Goal: Use online tool/utility: Utilize a website feature to perform a specific function

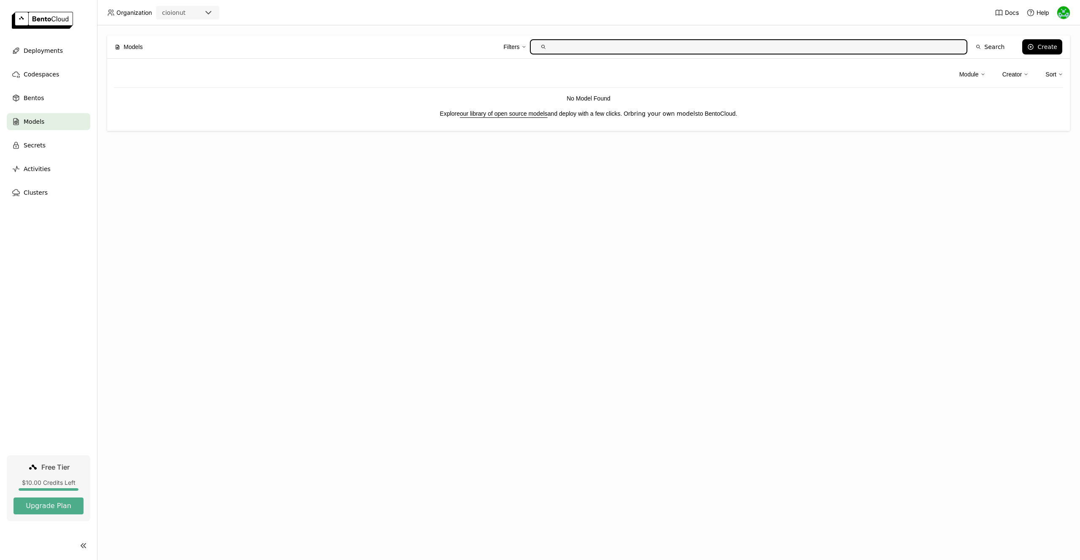
click at [635, 114] on link "bring your own models" at bounding box center [664, 113] width 68 height 7
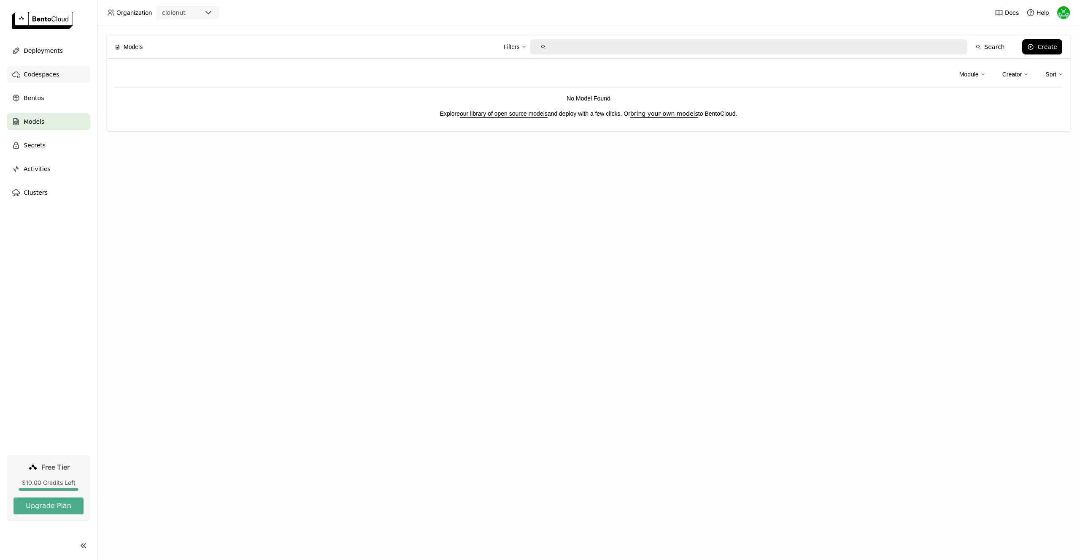
click at [41, 74] on span "Codespaces" at bounding box center [41, 74] width 35 height 10
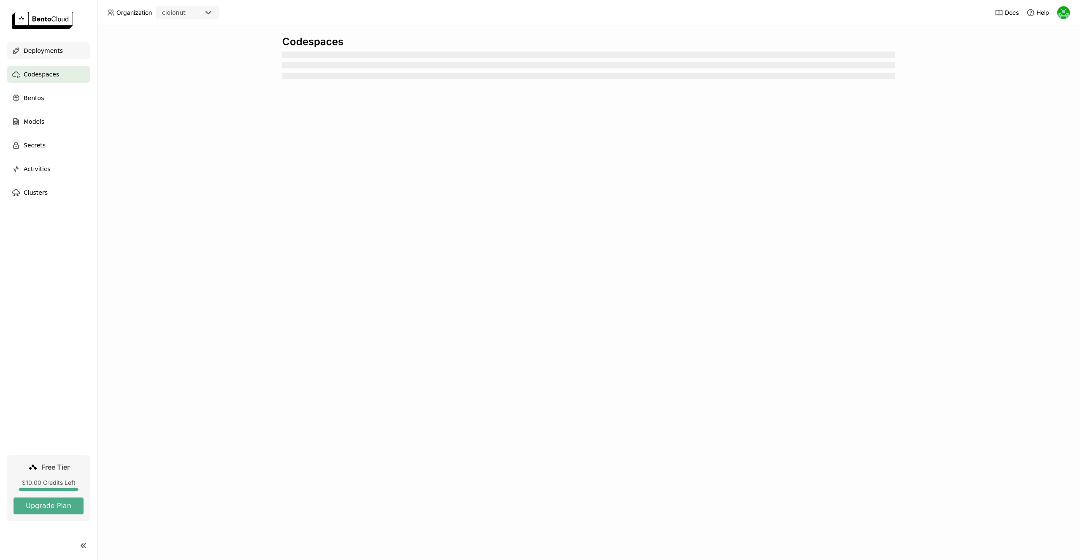
click at [46, 52] on span "Deployments" at bounding box center [43, 51] width 39 height 10
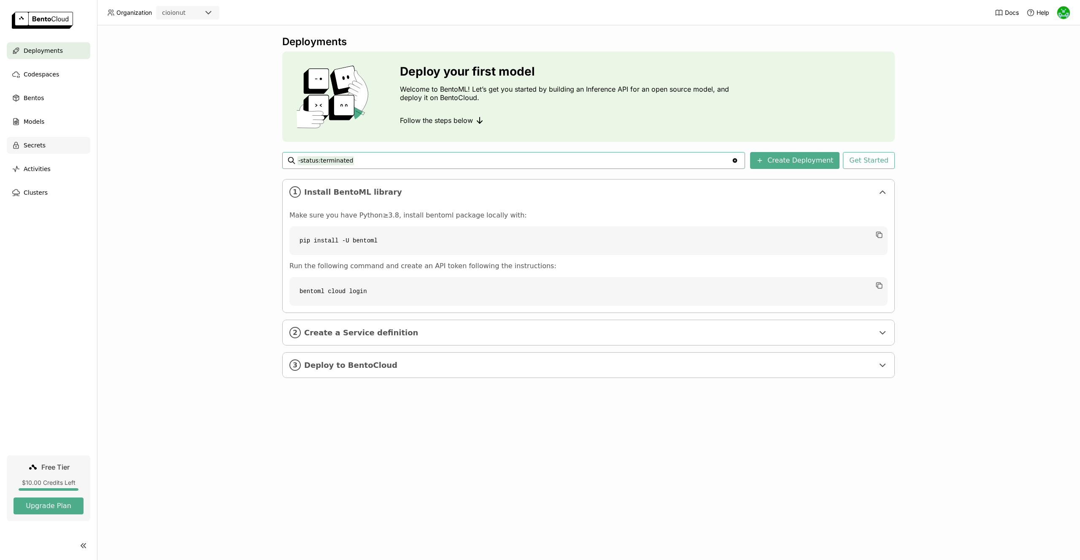
click at [49, 152] on div "Secrets" at bounding box center [49, 145] width 84 height 17
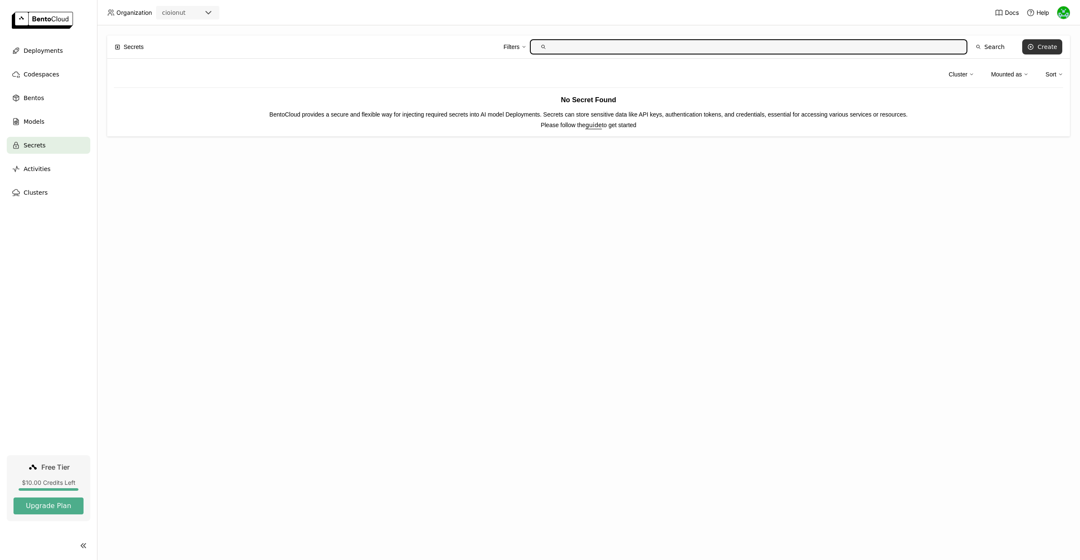
click at [1056, 48] on div "Create" at bounding box center [1048, 46] width 20 height 7
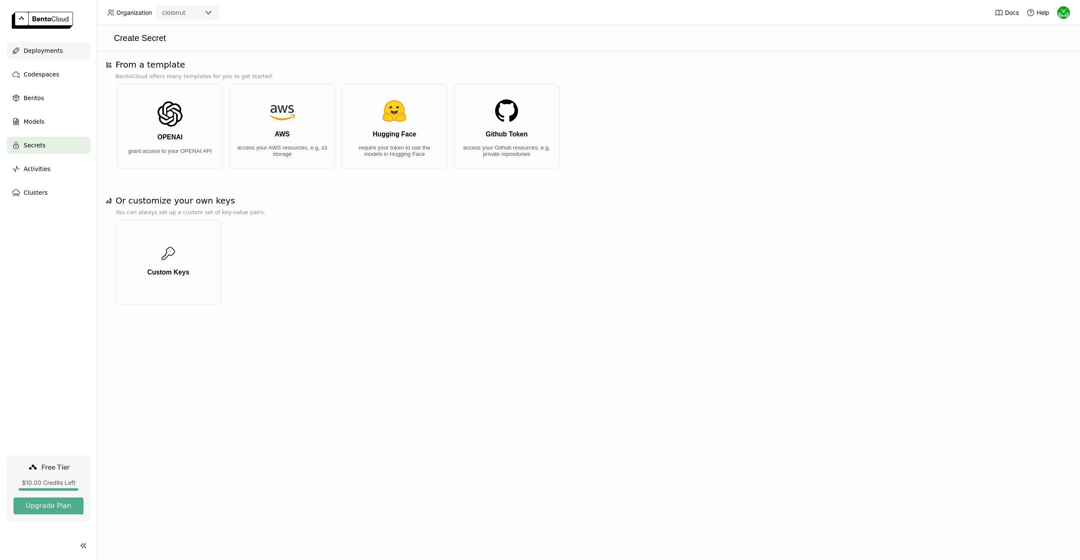
click at [79, 54] on div "Deployments" at bounding box center [49, 50] width 84 height 17
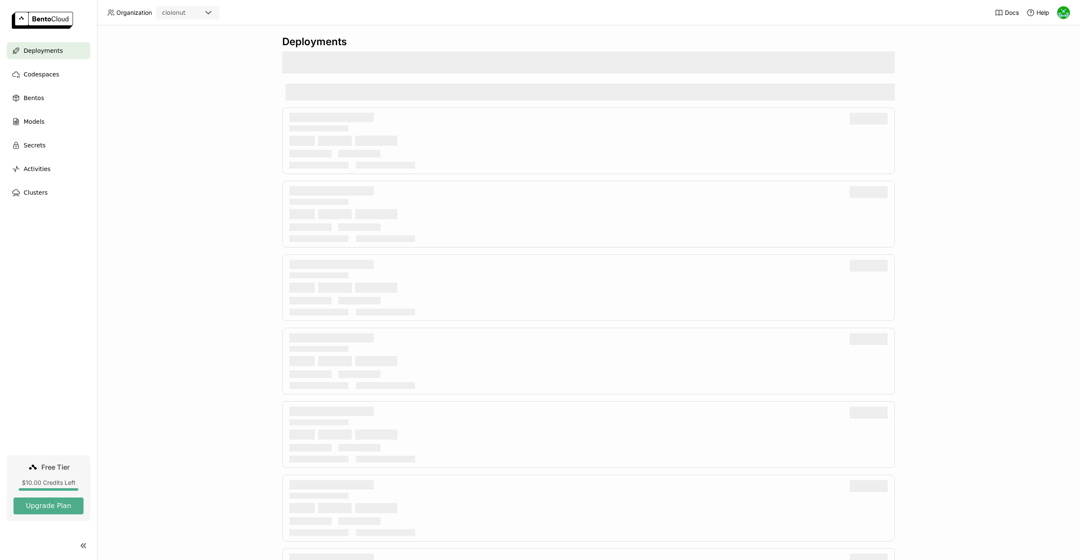
click at [1059, 10] on img at bounding box center [1064, 12] width 13 height 13
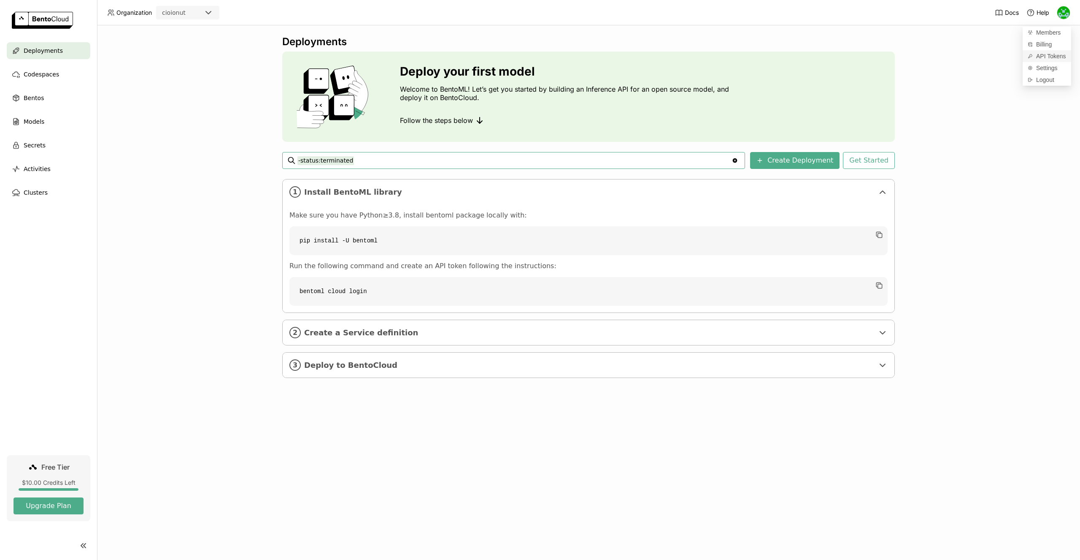
click at [1055, 54] on span "API Tokens" at bounding box center [1051, 56] width 30 height 8
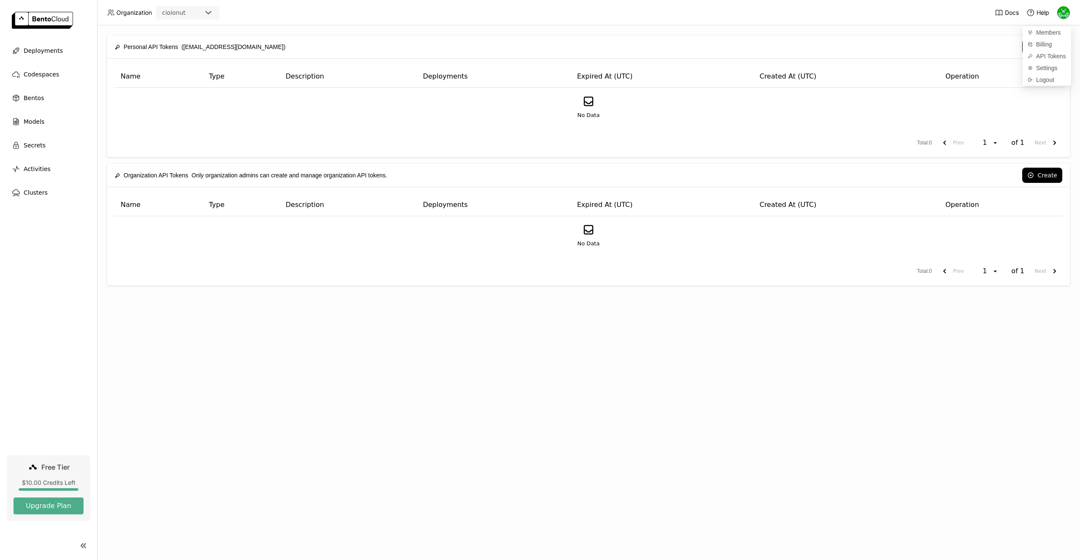
click at [489, 362] on div "Personal API Tokens ([EMAIL_ADDRESS][DOMAIN_NAME]) Create Name Type Description…" at bounding box center [588, 292] width 983 height 534
click at [1042, 46] on button "Create" at bounding box center [1043, 46] width 40 height 15
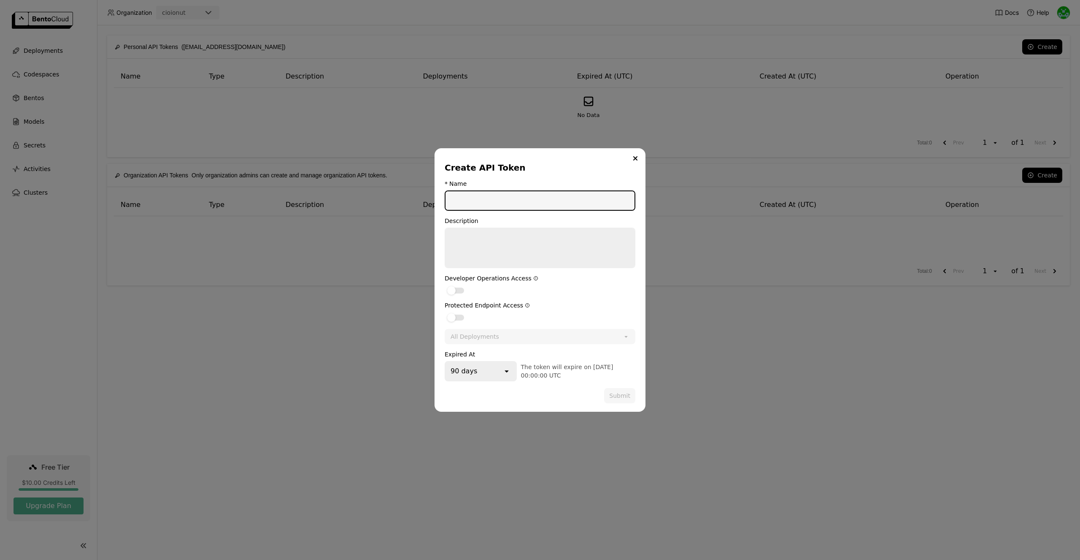
click at [590, 198] on input "dialog" at bounding box center [540, 200] width 189 height 19
drag, startPoint x: 497, startPoint y: 205, endPoint x: 453, endPoint y: 204, distance: 44.3
click at [453, 204] on input "deploy_from_" at bounding box center [540, 200] width 189 height 19
type input "t"
type input "prod-arch-nv3090"
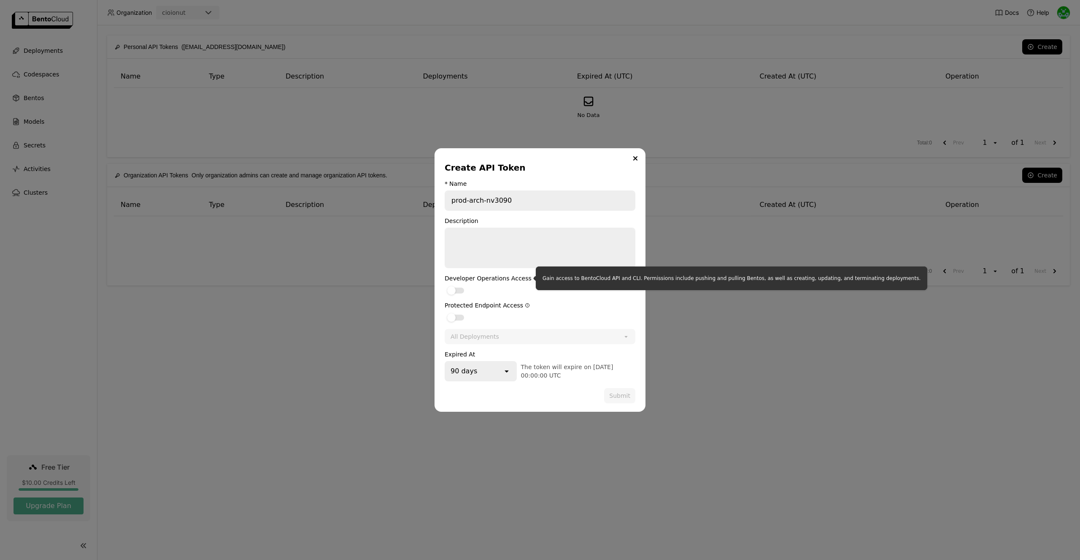
click at [533, 276] on icon "dialog" at bounding box center [535, 278] width 5 height 5
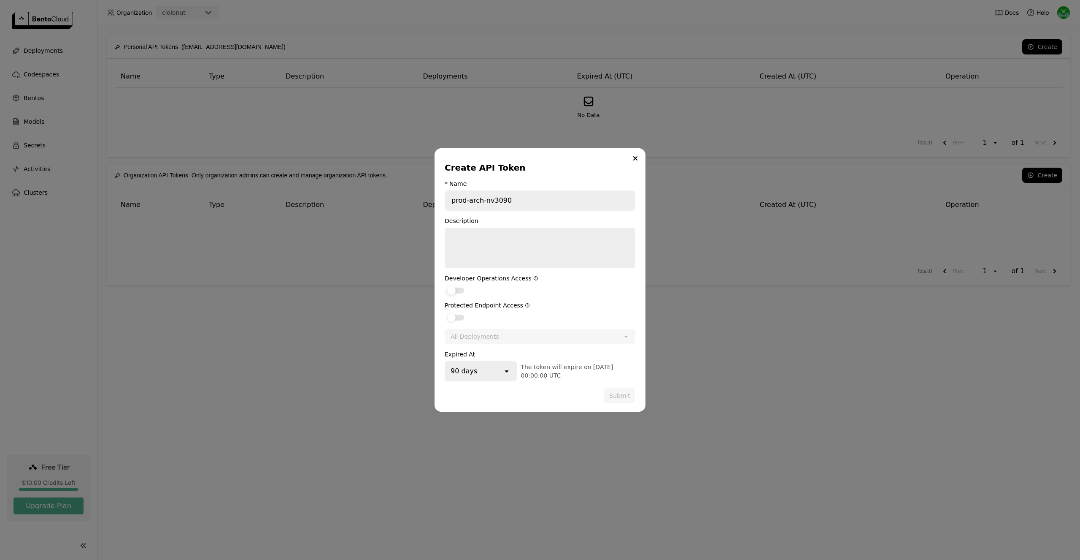
click at [454, 292] on div "dialog" at bounding box center [451, 290] width 8 height 8
click at [445, 285] on input "dialog" at bounding box center [445, 285] width 0 height 0
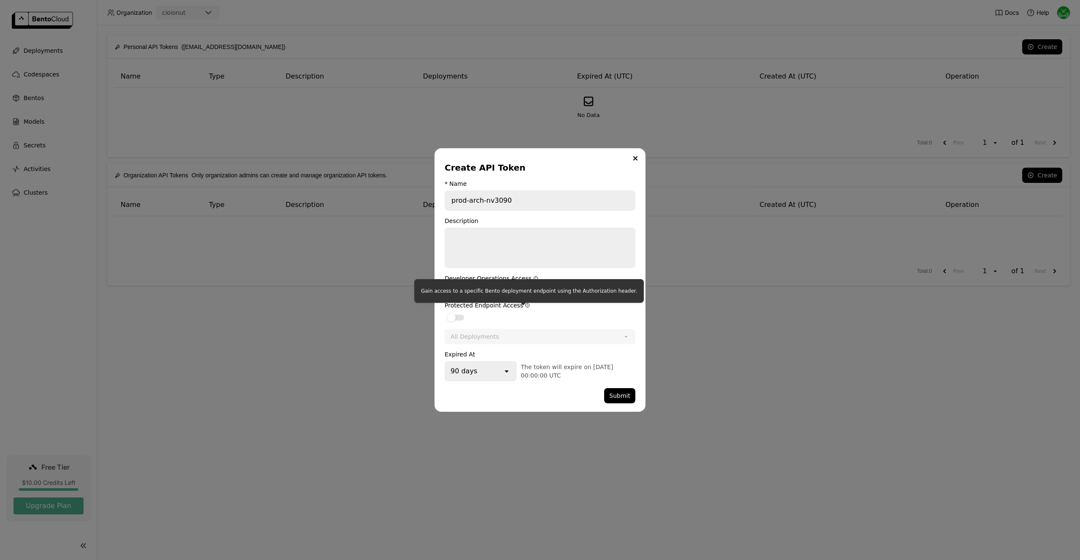
click at [523, 303] on div at bounding box center [523, 302] width 5 height 5
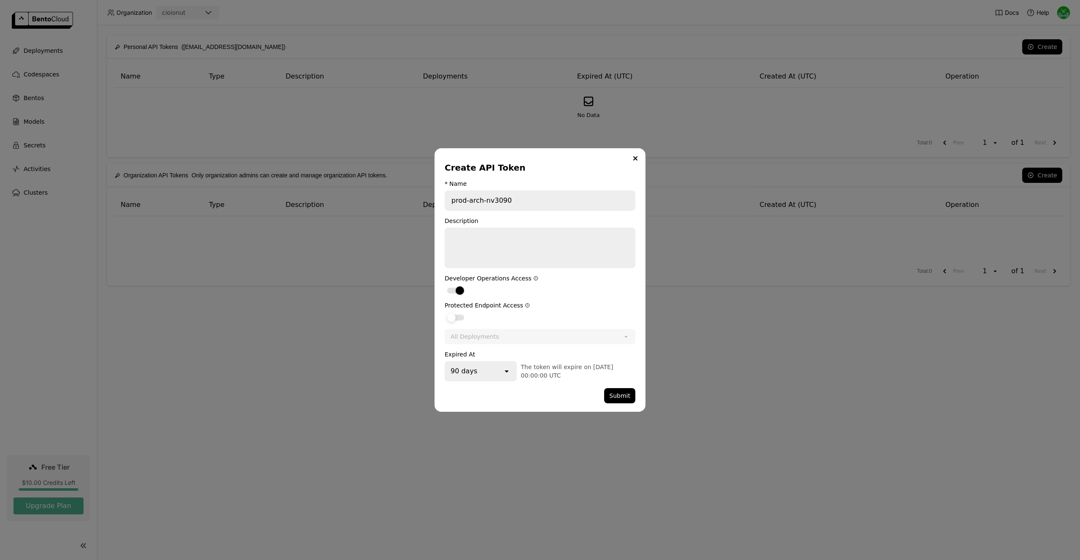
click at [457, 319] on div "dialog" at bounding box center [455, 317] width 17 height 6
click at [445, 312] on input "dialog" at bounding box center [445, 312] width 0 height 0
click at [619, 390] on button "Submit" at bounding box center [619, 395] width 31 height 15
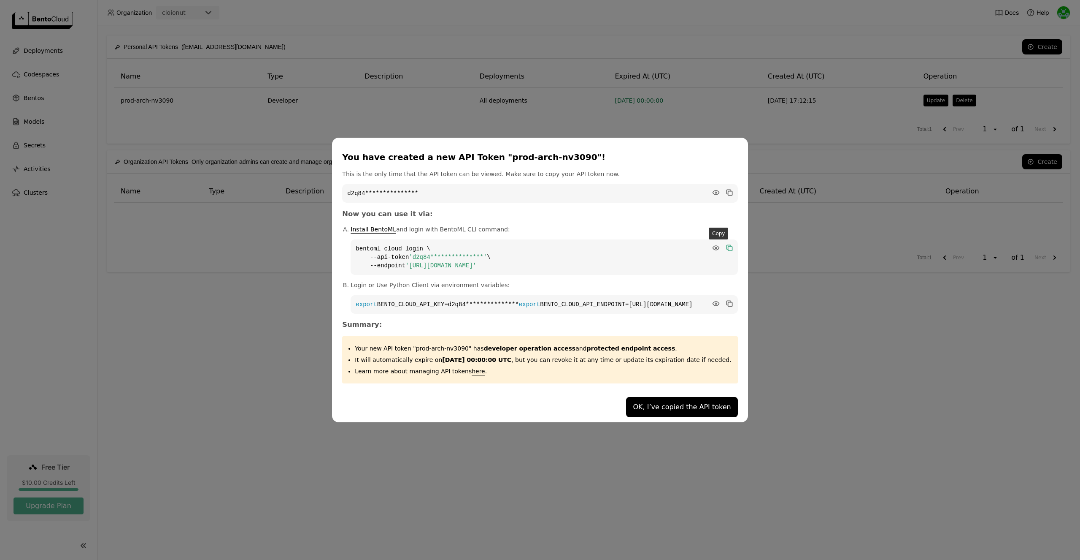
click at [727, 245] on icon "dialog" at bounding box center [729, 247] width 4 height 4
click at [727, 300] on icon "dialog" at bounding box center [729, 302] width 4 height 4
click at [682, 410] on button "OK, I’ve copied the API token" at bounding box center [681, 407] width 111 height 20
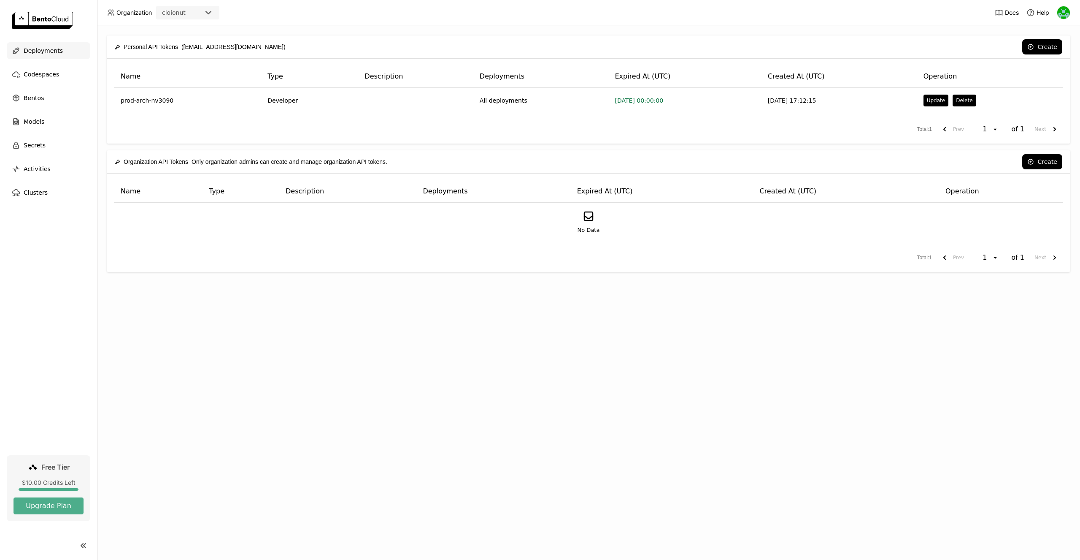
click at [50, 46] on span "Deployments" at bounding box center [43, 51] width 39 height 10
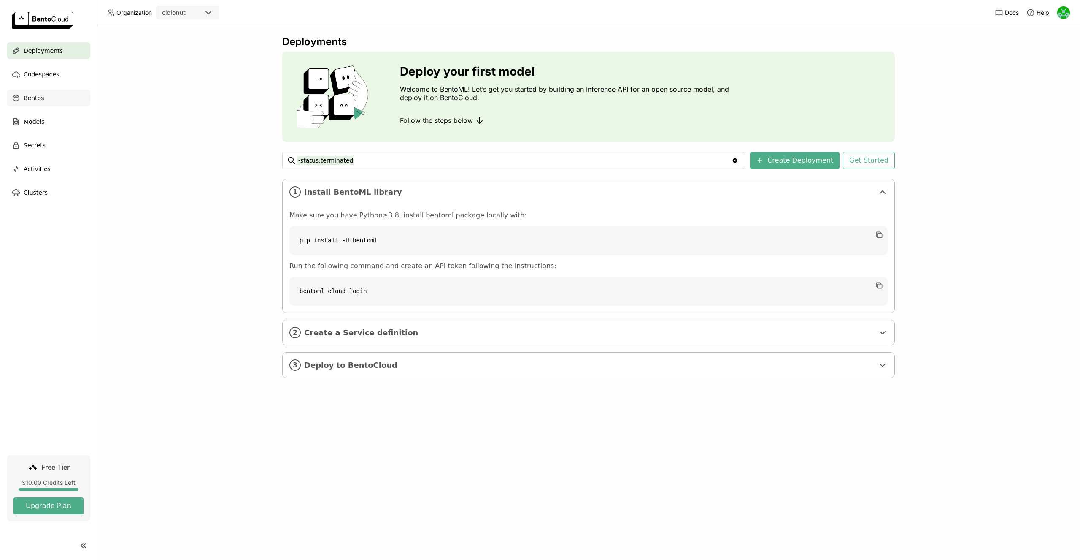
click at [54, 92] on div "Bentos" at bounding box center [49, 97] width 84 height 17
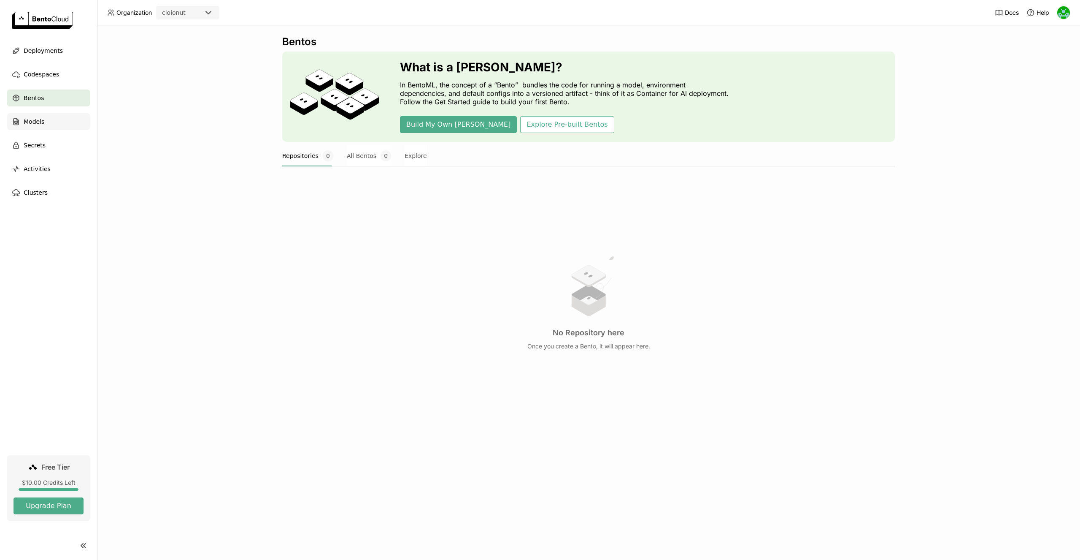
click at [56, 124] on div "Models" at bounding box center [49, 121] width 84 height 17
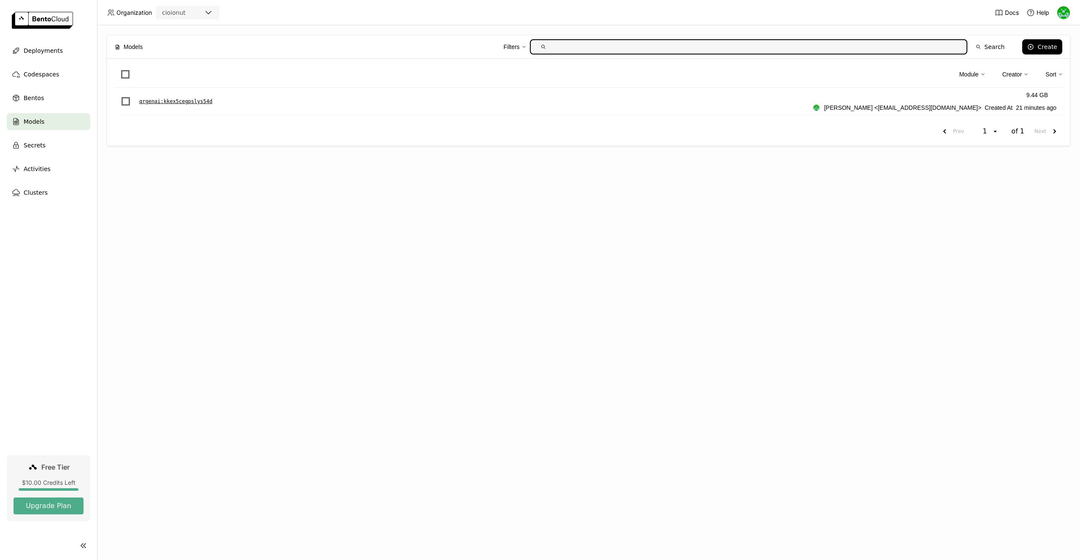
click at [146, 102] on p "qrgenai : kkex5cegpslys54d" at bounding box center [175, 101] width 73 height 8
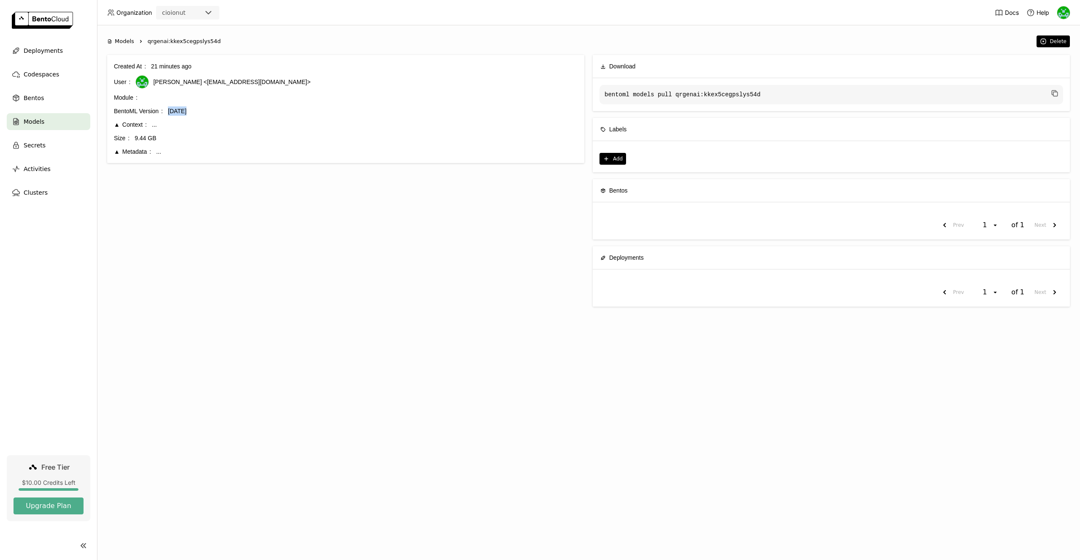
drag, startPoint x: 169, startPoint y: 111, endPoint x: 185, endPoint y: 111, distance: 16.0
click at [185, 111] on div "[DATE]" at bounding box center [373, 110] width 410 height 9
click at [142, 154] on div "Metadata" at bounding box center [132, 151] width 37 height 9
click at [140, 126] on div "Context" at bounding box center [130, 124] width 33 height 9
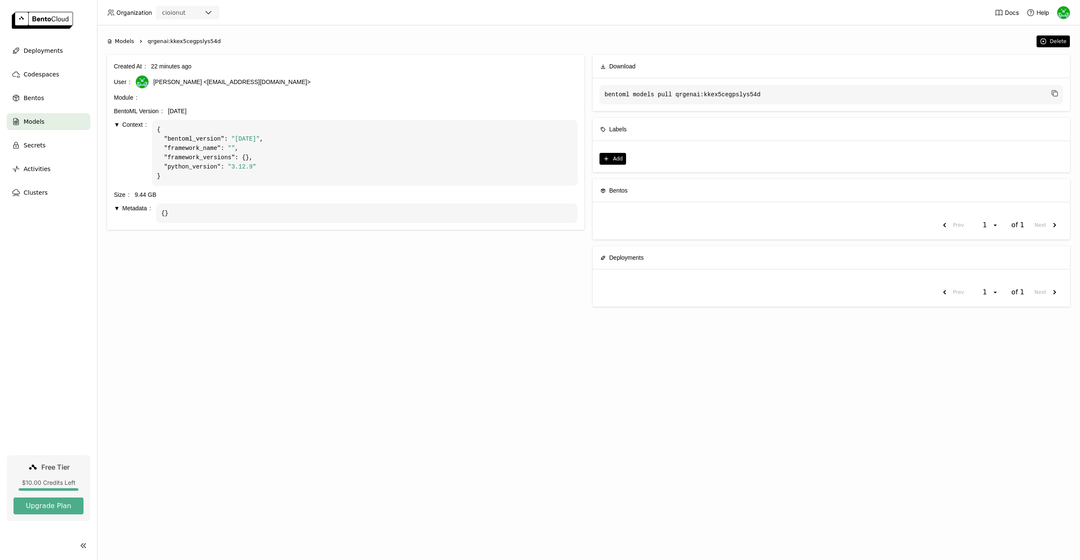
click at [61, 65] on ul "Deployments Codespaces Bentos Models Secrets Activities Clusters" at bounding box center [48, 121] width 97 height 159
click at [59, 51] on span "Deployments" at bounding box center [43, 51] width 39 height 10
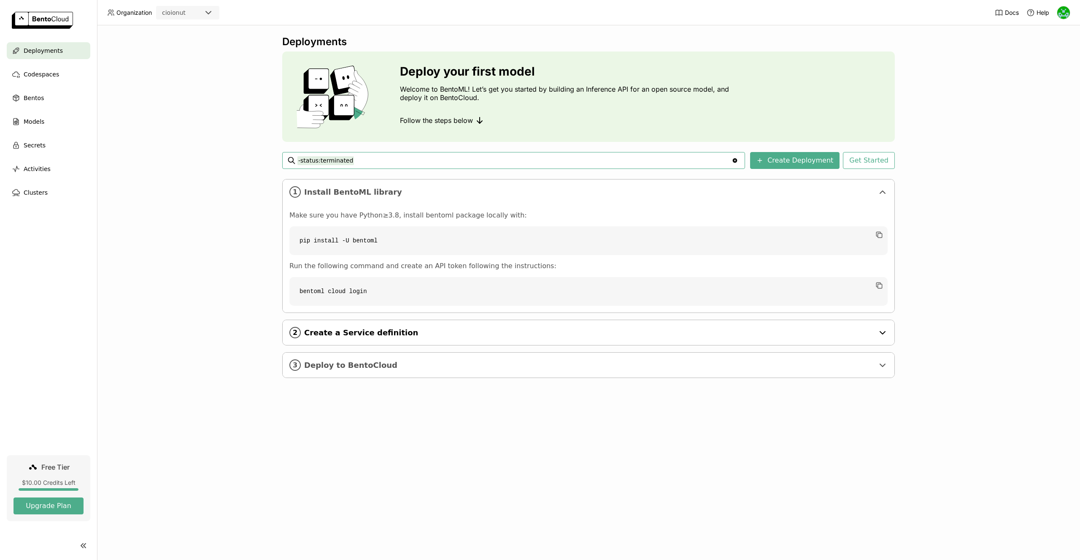
click at [365, 338] on div "2 Create a Service definition" at bounding box center [589, 332] width 612 height 25
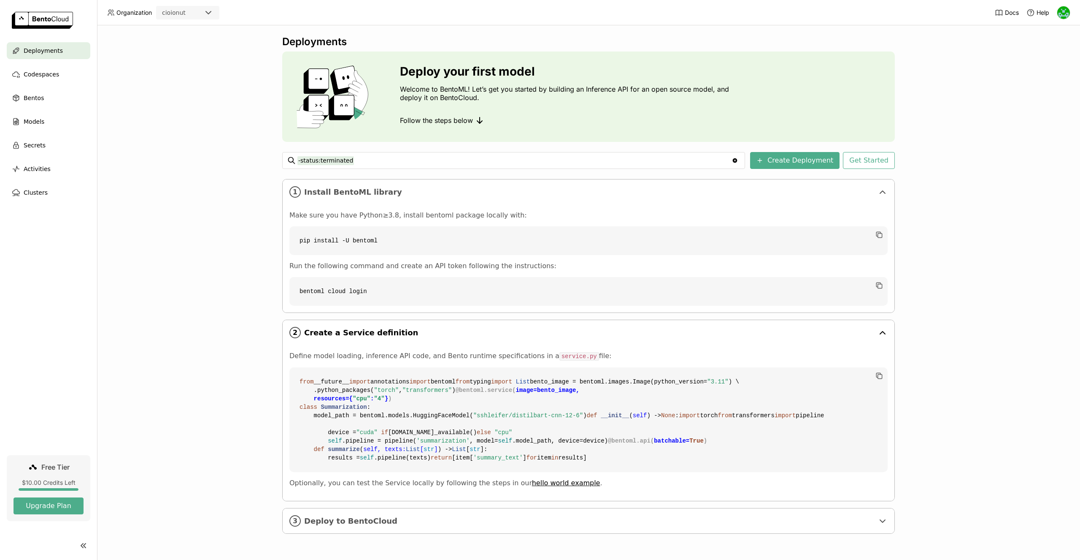
scroll to position [149, 0]
click at [372, 525] on span "Deploy to BentoCloud" at bounding box center [589, 520] width 570 height 9
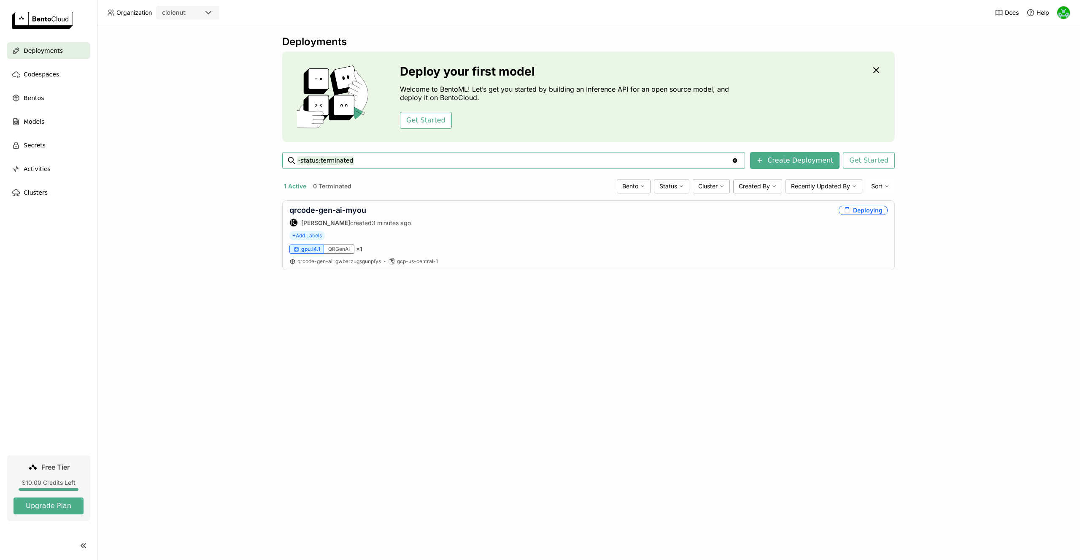
scroll to position [0, 0]
click at [814, 159] on button "Create Deployment" at bounding box center [794, 160] width 89 height 17
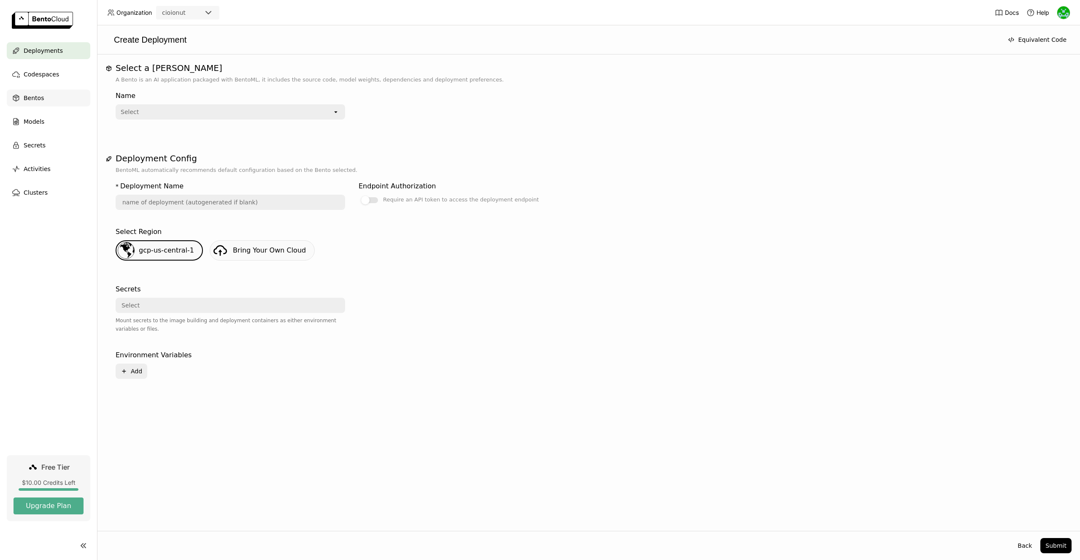
click at [24, 98] on span "Bentos" at bounding box center [34, 98] width 20 height 10
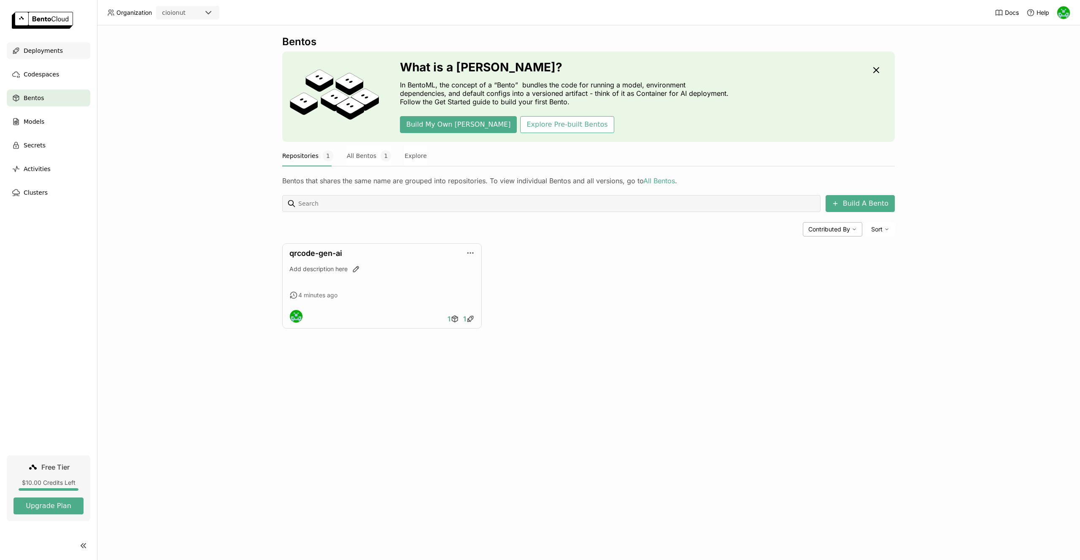
click at [51, 56] on div "Deployments" at bounding box center [49, 50] width 84 height 17
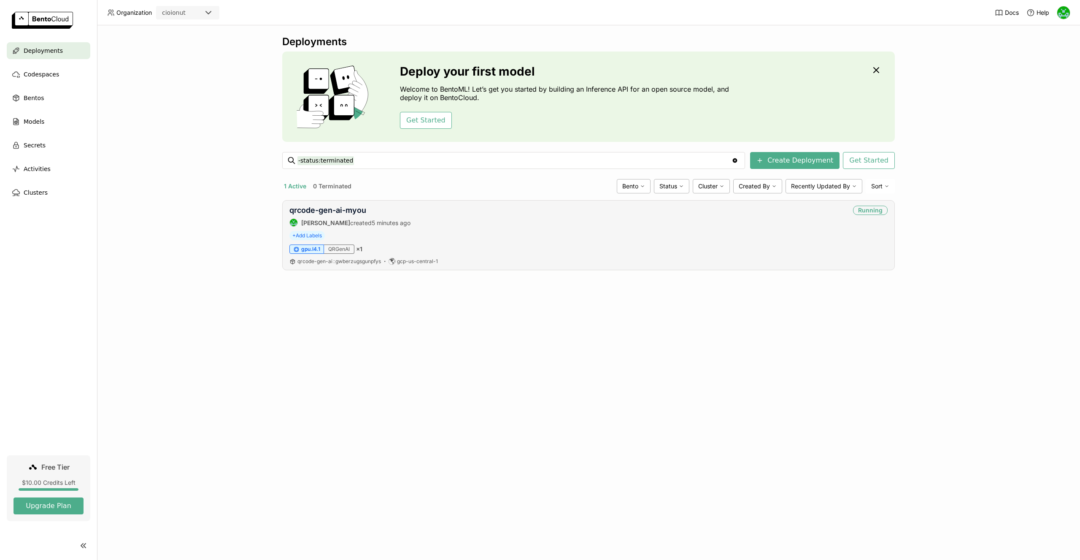
click at [451, 229] on div "qrcode-gen-ai-myou Ionut Cio created 5 minutes ago Running + Add Labels gpu.l4.…" at bounding box center [588, 235] width 613 height 70
click at [364, 211] on link "qrcode-gen-ai-myou" at bounding box center [327, 210] width 77 height 9
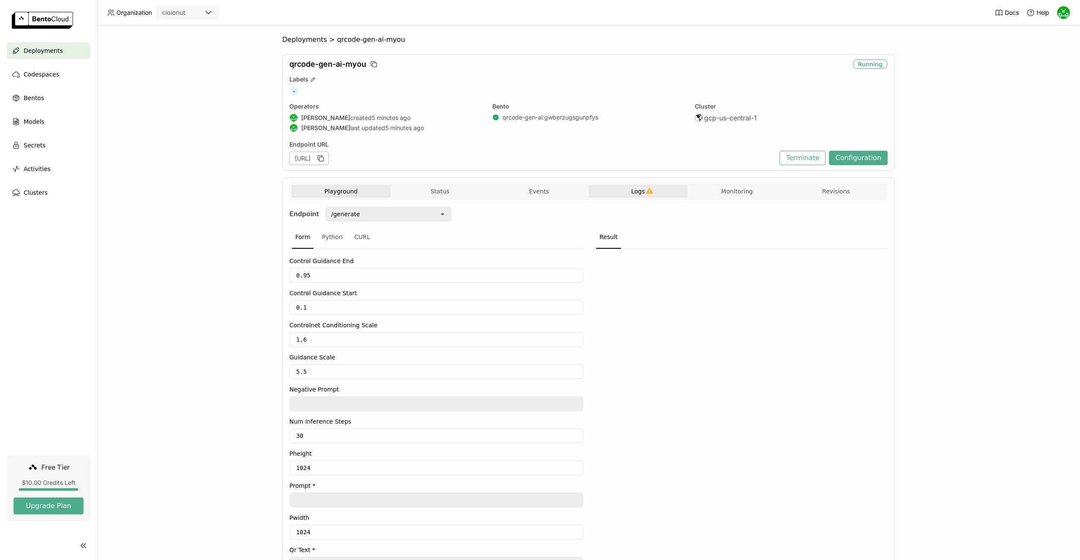
click at [638, 192] on span "Logs" at bounding box center [638, 191] width 14 height 8
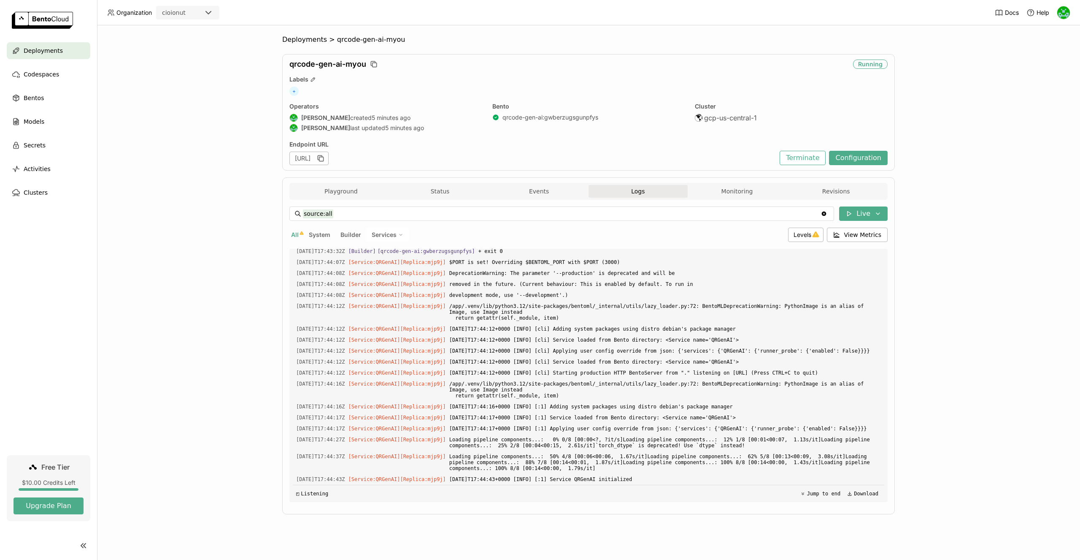
scroll to position [2727, 0]
click at [752, 197] on button "Monitoring" at bounding box center [737, 191] width 99 height 13
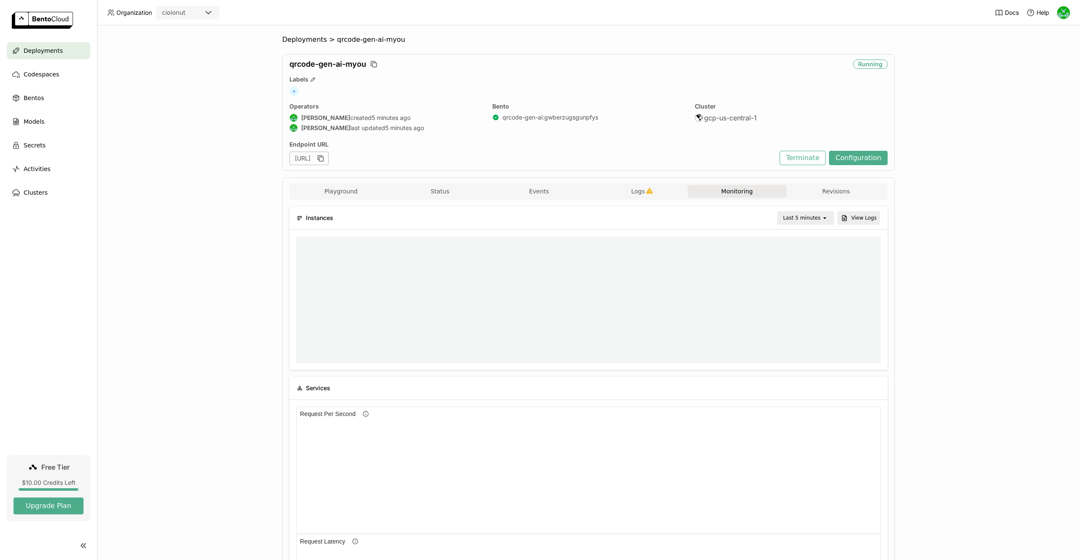
click at [750, 194] on button "Monitoring" at bounding box center [737, 191] width 99 height 13
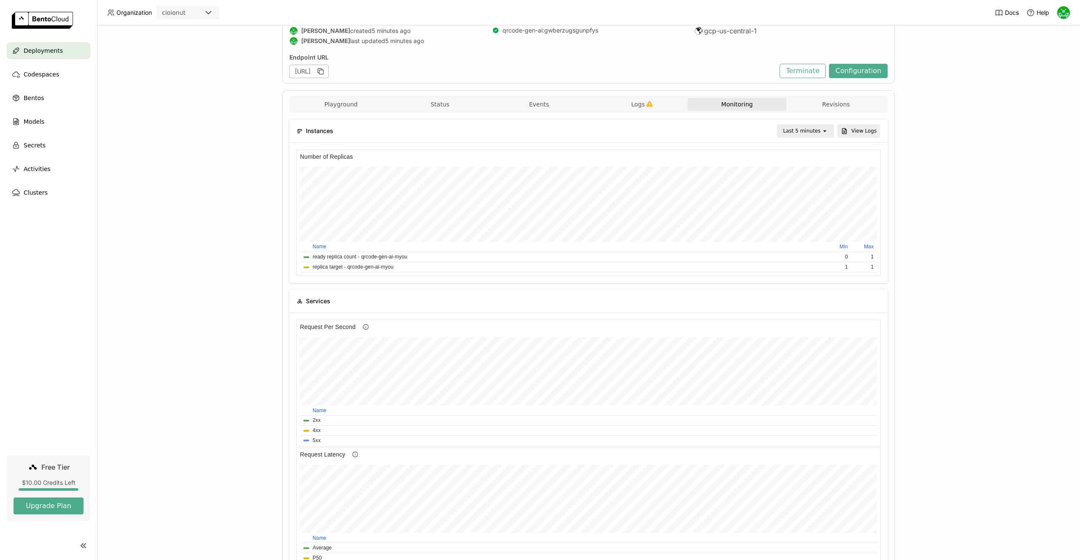
scroll to position [16, 0]
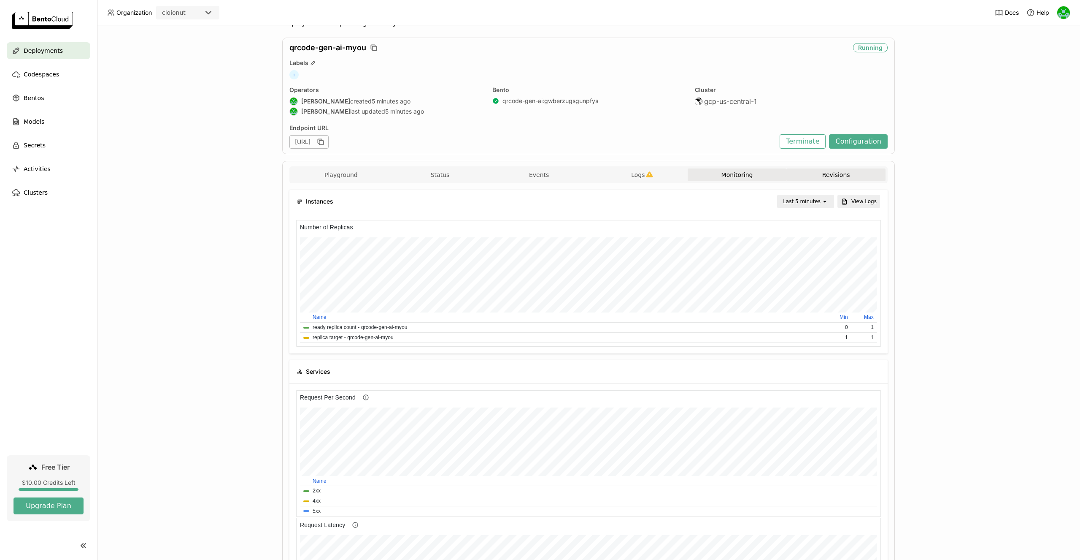
click at [816, 177] on button "Revisions" at bounding box center [836, 174] width 99 height 13
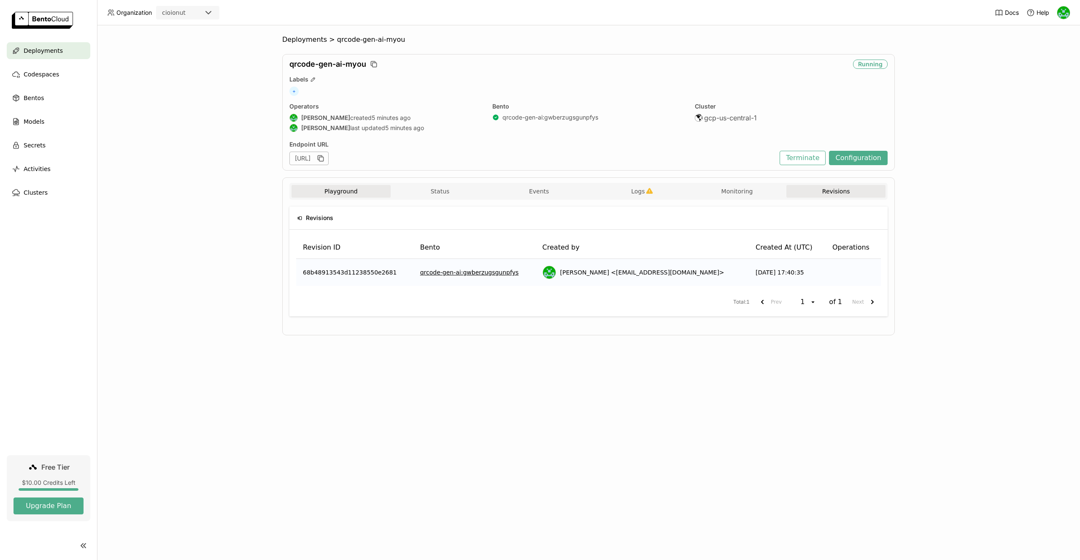
click at [361, 193] on button "Playground" at bounding box center [341, 191] width 99 height 13
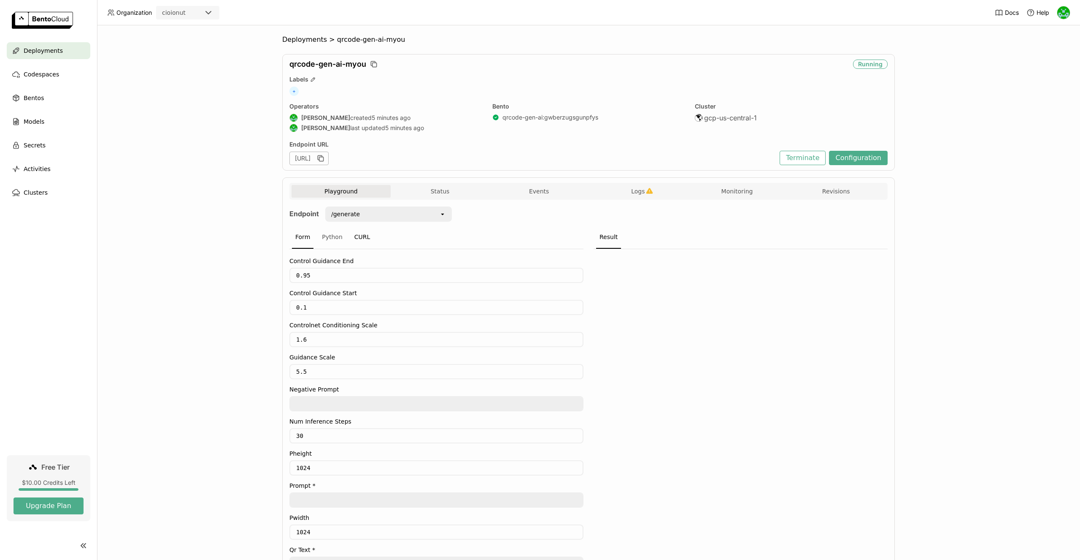
click at [357, 236] on div "CURL" at bounding box center [362, 237] width 23 height 23
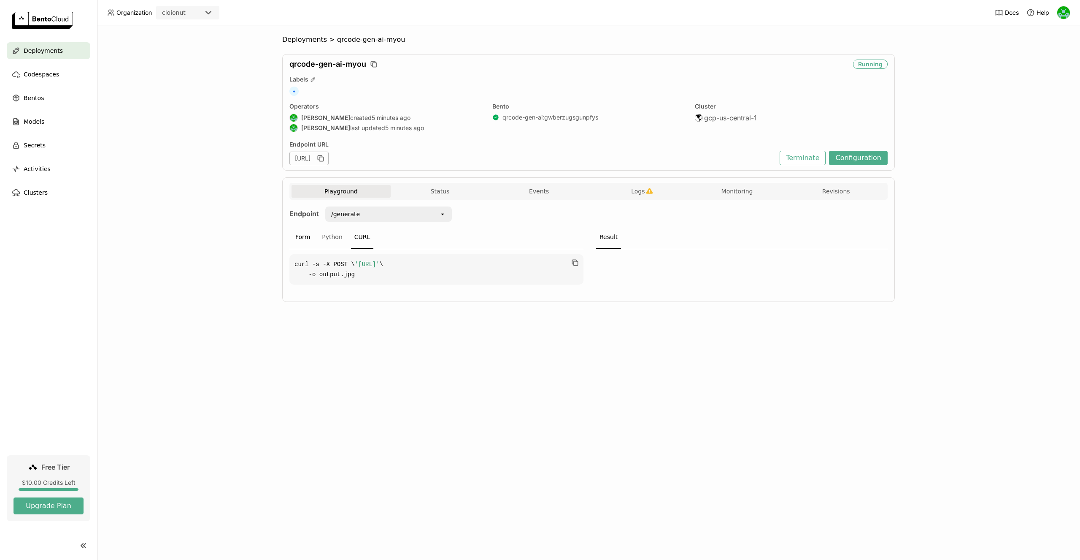
click at [302, 241] on div "Form" at bounding box center [303, 237] width 22 height 23
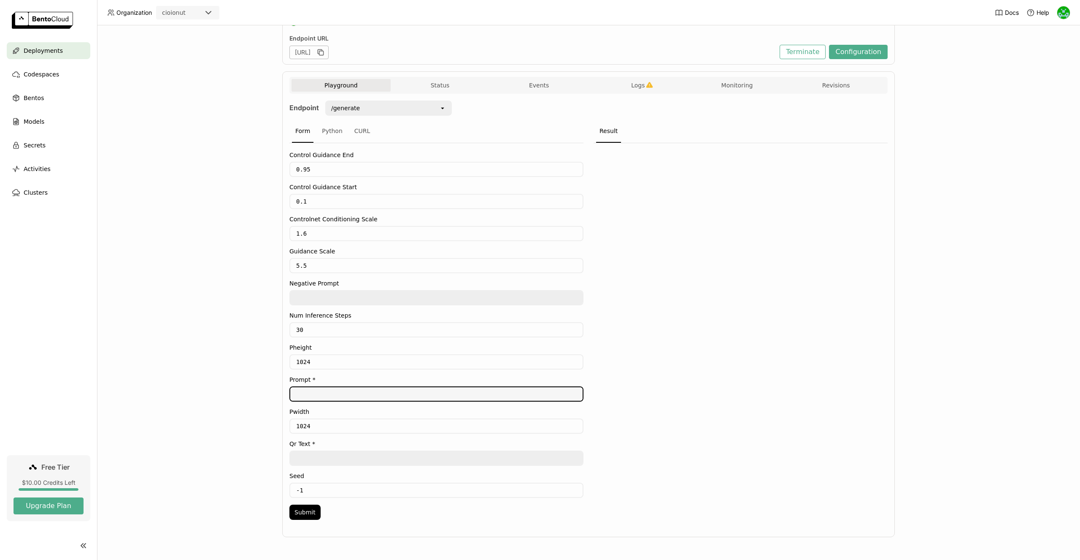
click at [378, 394] on textarea at bounding box center [436, 394] width 292 height 14
click at [312, 393] on textarea "[GEOGRAPHIC_DATA]" at bounding box center [436, 394] width 292 height 14
drag, startPoint x: 312, startPoint y: 393, endPoint x: 298, endPoint y: 401, distance: 16.8
click at [298, 401] on div "meditarean beach [GEOGRAPHIC_DATA]" at bounding box center [436, 393] width 294 height 15
click at [301, 396] on textarea "[GEOGRAPHIC_DATA]" at bounding box center [436, 394] width 292 height 14
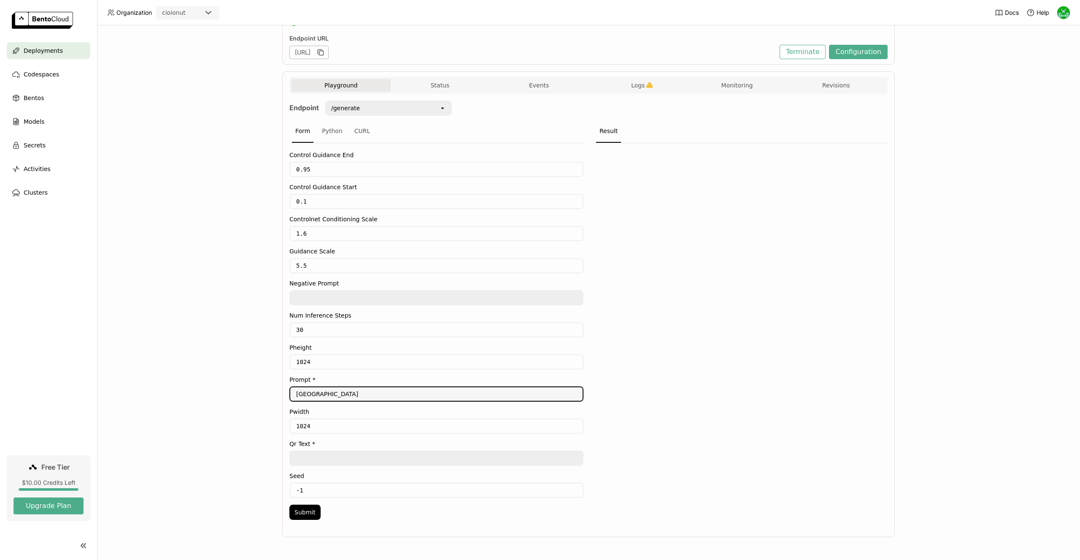
click at [301, 396] on textarea "[GEOGRAPHIC_DATA]" at bounding box center [436, 394] width 292 height 14
click at [319, 397] on textarea "[GEOGRAPHIC_DATA]" at bounding box center [436, 394] width 292 height 14
click at [325, 396] on textarea "[GEOGRAPHIC_DATA]" at bounding box center [436, 394] width 292 height 14
click at [335, 454] on textarea at bounding box center [436, 458] width 292 height 14
drag, startPoint x: 318, startPoint y: 394, endPoint x: 322, endPoint y: 390, distance: 5.7
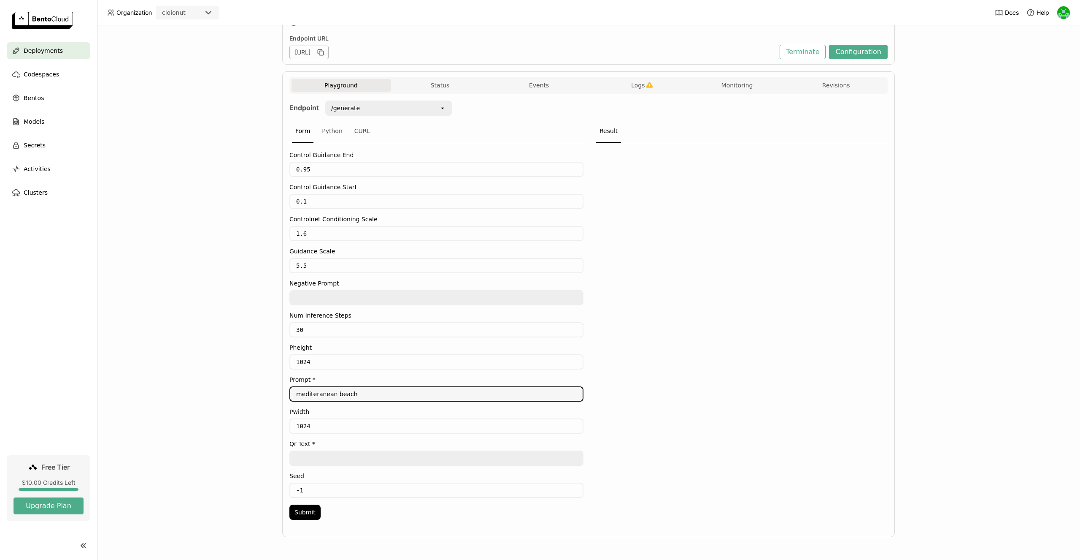
click at [318, 393] on textarea "mediteranean beach" at bounding box center [436, 394] width 292 height 14
click at [324, 458] on textarea at bounding box center [436, 458] width 292 height 14
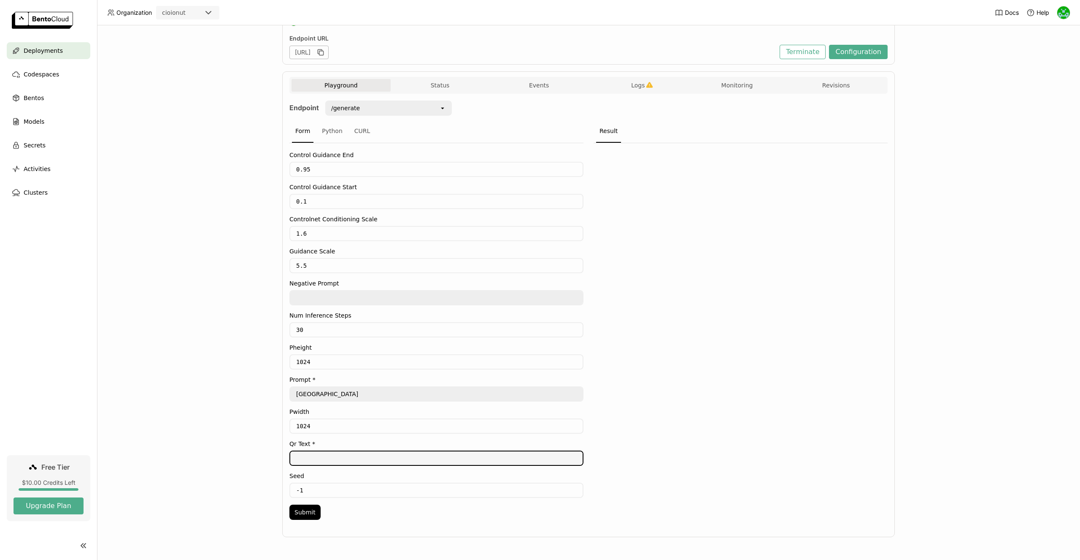
click at [320, 401] on div "Control Guidance End 0.95 Control Guidance Start 0.1 Controlnet Conditioning Sc…" at bounding box center [436, 333] width 294 height 381
click at [322, 396] on textarea "[GEOGRAPHIC_DATA]" at bounding box center [436, 394] width 292 height 14
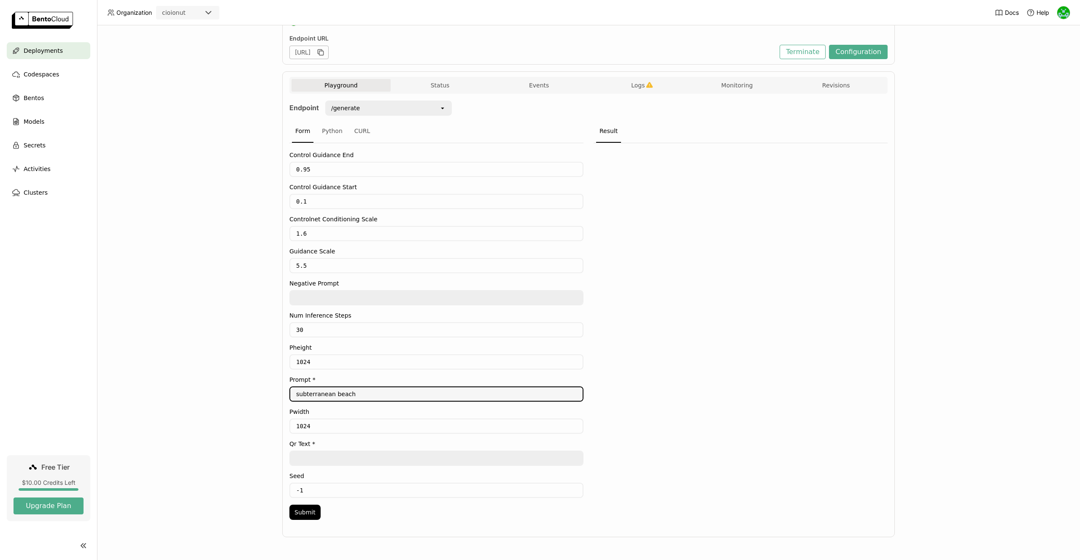
click at [318, 454] on textarea at bounding box center [436, 458] width 292 height 14
click at [307, 395] on textarea "subterranean beach" at bounding box center [436, 394] width 292 height 14
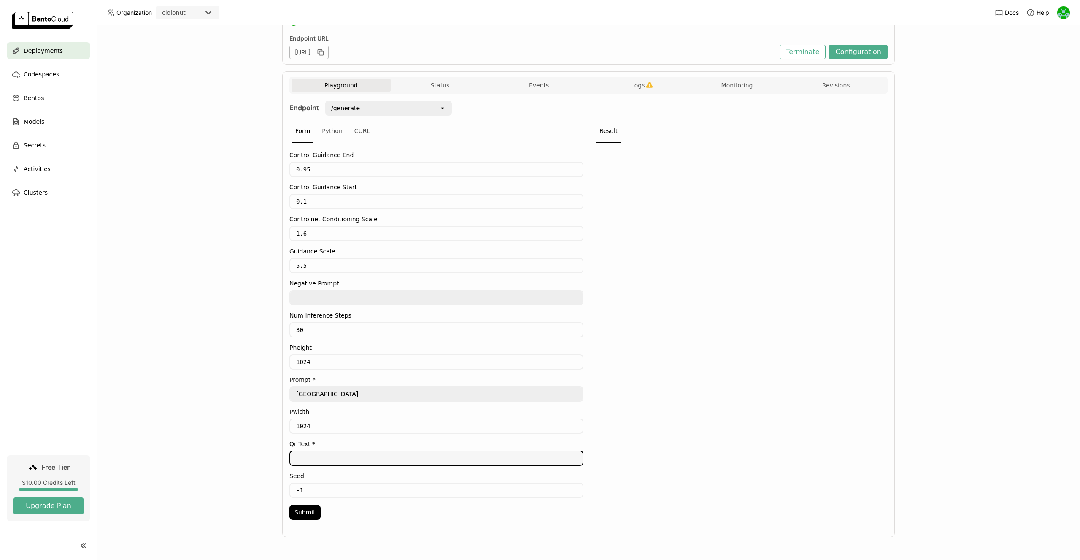
click at [317, 398] on textarea "[GEOGRAPHIC_DATA]" at bounding box center [436, 394] width 292 height 14
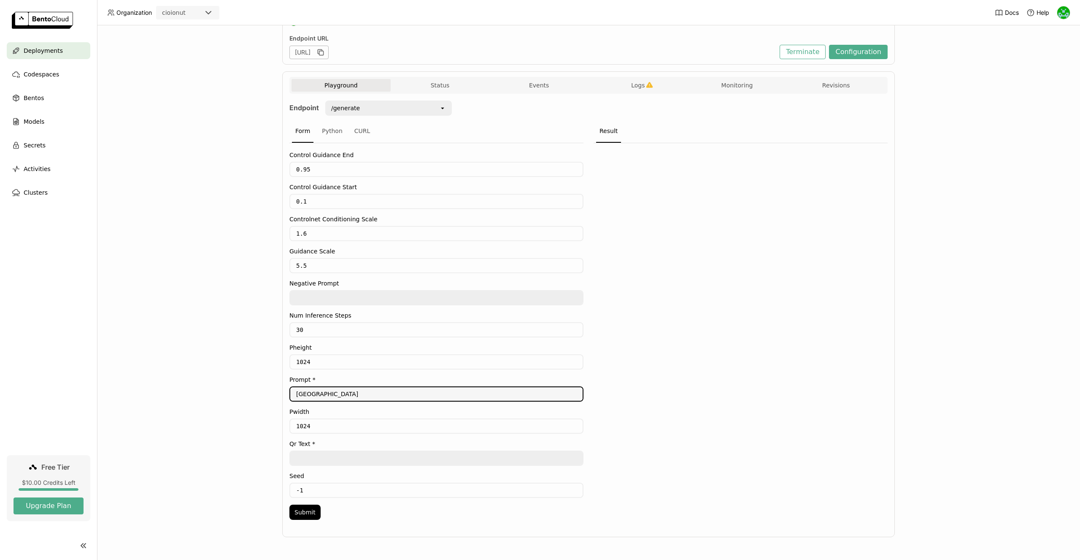
click at [311, 395] on textarea "[GEOGRAPHIC_DATA]" at bounding box center [436, 394] width 292 height 14
click at [305, 393] on textarea "[GEOGRAPHIC_DATA]" at bounding box center [436, 394] width 292 height 14
click at [307, 397] on textarea "[GEOGRAPHIC_DATA]" at bounding box center [436, 394] width 292 height 14
click at [315, 395] on textarea "[GEOGRAPHIC_DATA]" at bounding box center [436, 394] width 292 height 14
type textarea "[GEOGRAPHIC_DATA]"
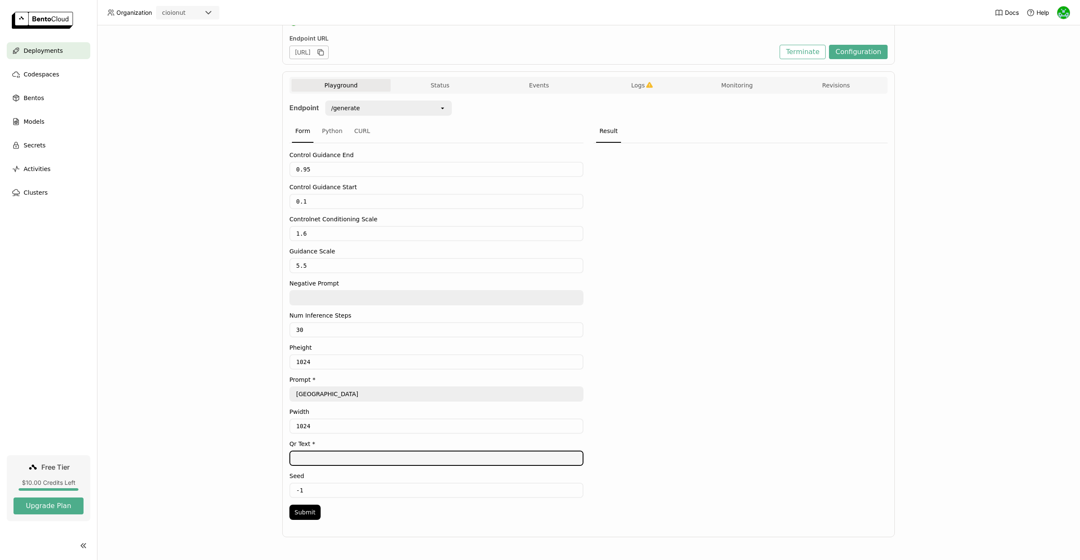
click at [347, 459] on textarea at bounding box center [436, 458] width 292 height 14
type textarea "[DOMAIN_NAME]"
click at [312, 507] on button "Submit" at bounding box center [304, 511] width 31 height 15
click at [718, 187] on icon "Show" at bounding box center [718, 191] width 8 height 8
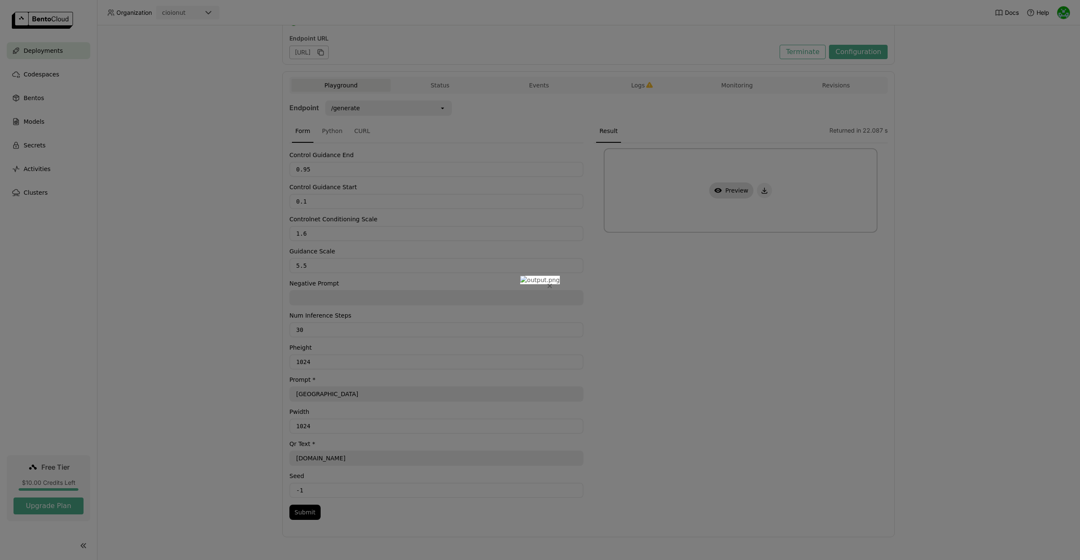
click at [552, 284] on icon "Close" at bounding box center [550, 286] width 4 height 4
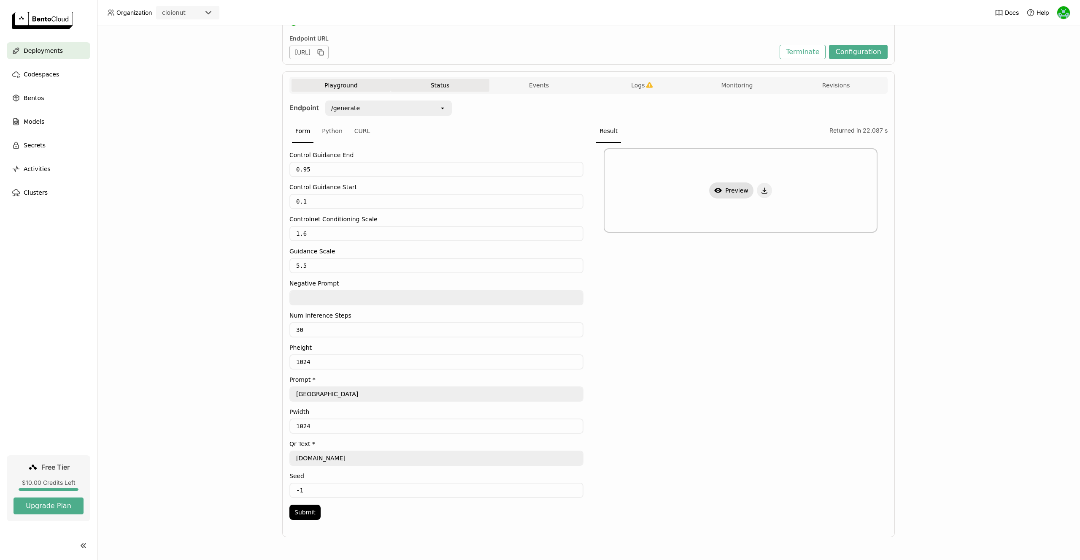
click at [456, 91] on button "Status" at bounding box center [440, 85] width 99 height 13
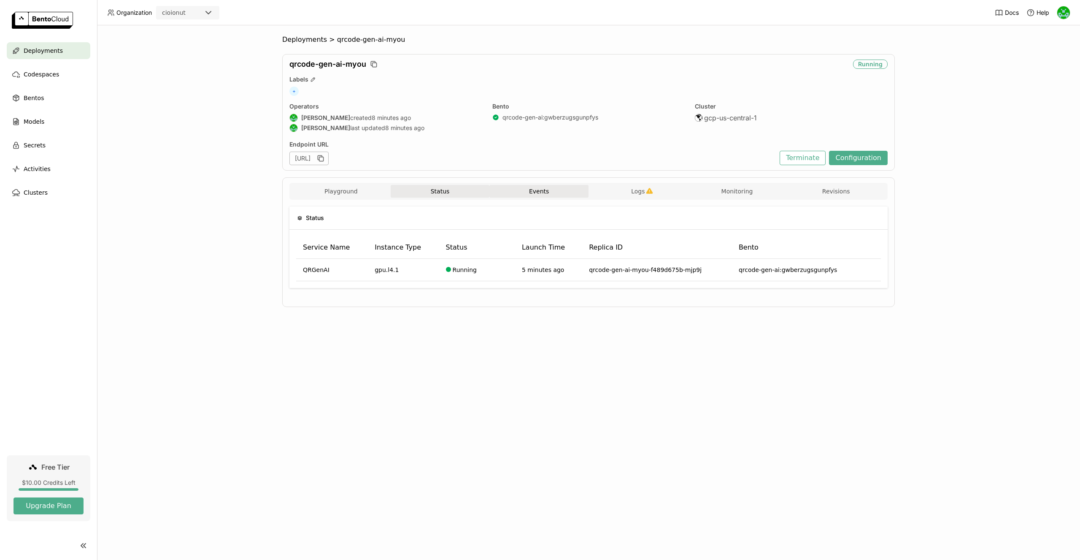
click at [546, 190] on button "Events" at bounding box center [539, 191] width 99 height 13
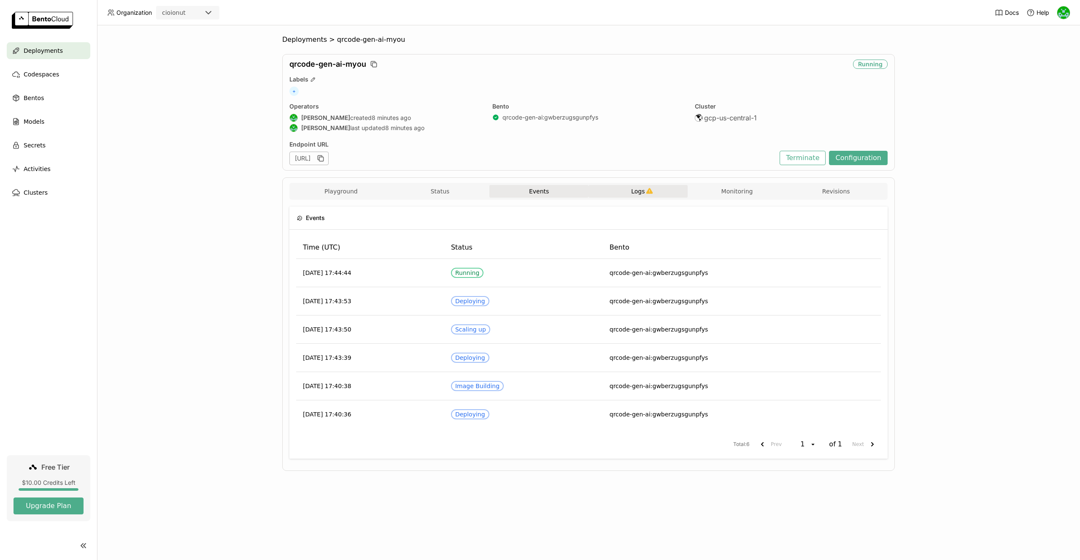
click at [638, 192] on span "Logs" at bounding box center [638, 191] width 14 height 8
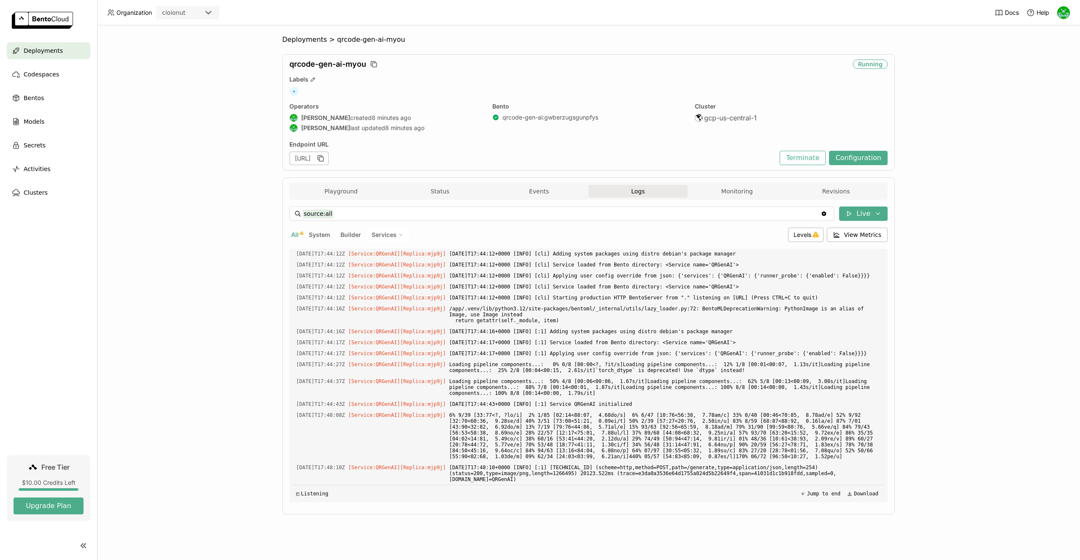
scroll to position [2823, 0]
click at [748, 189] on button "Monitoring" at bounding box center [737, 191] width 99 height 13
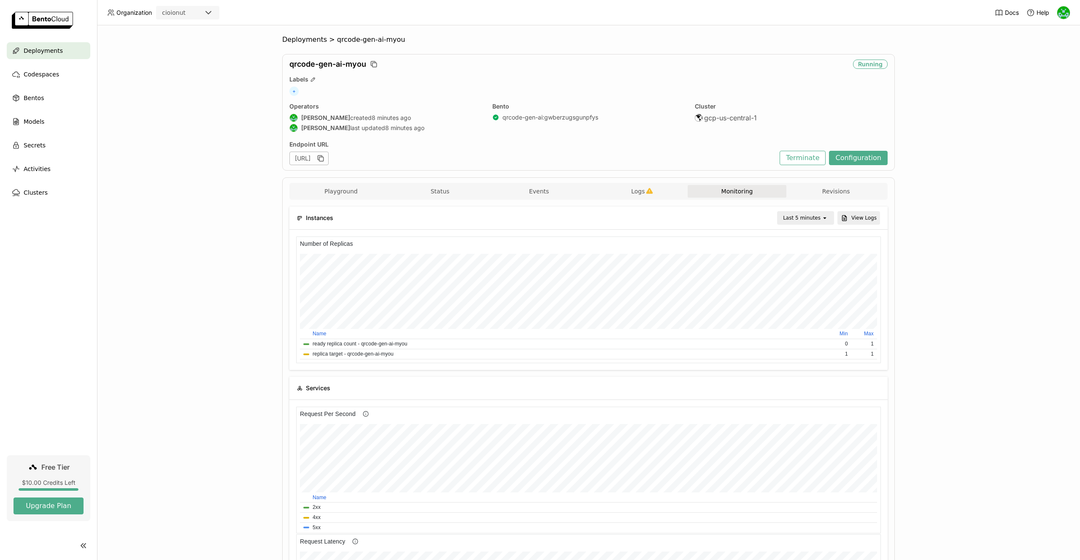
drag, startPoint x: 852, startPoint y: 214, endPoint x: 812, endPoint y: 222, distance: 40.8
click at [852, 214] on button "View Logs" at bounding box center [859, 218] width 43 height 14
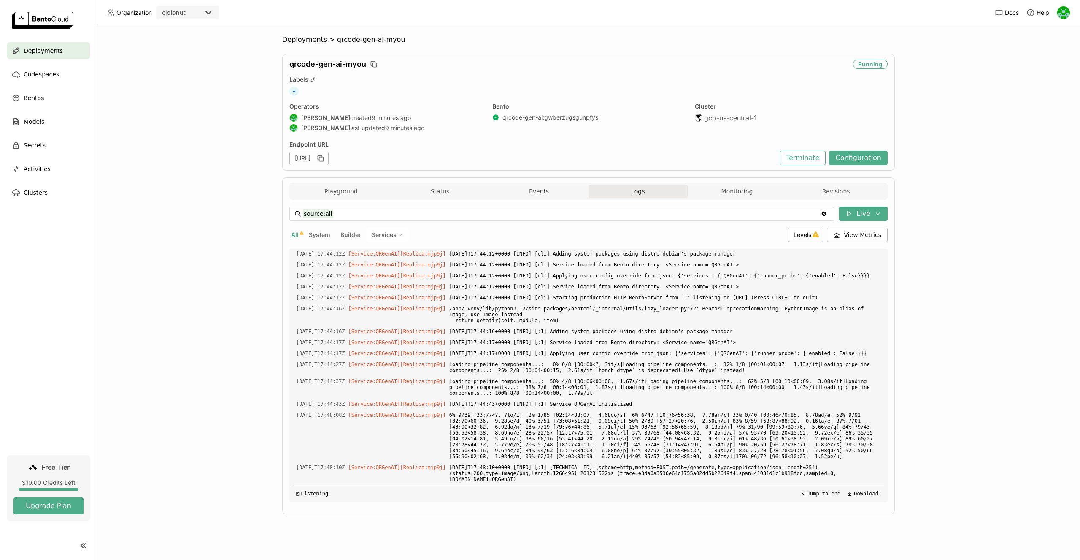
scroll to position [2784, 0]
click at [322, 184] on div "Playground Status Events Logs Monitoring Revisions" at bounding box center [588, 191] width 598 height 17
click at [317, 192] on button "Playground" at bounding box center [341, 191] width 99 height 13
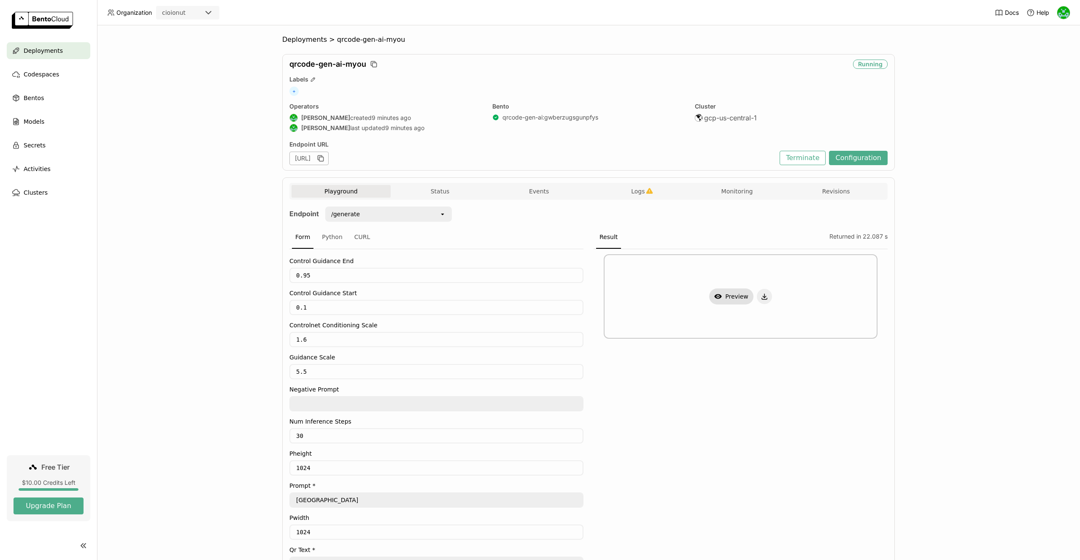
click at [1062, 13] on img at bounding box center [1064, 12] width 13 height 13
click at [1048, 42] on span "Billing" at bounding box center [1044, 45] width 16 height 8
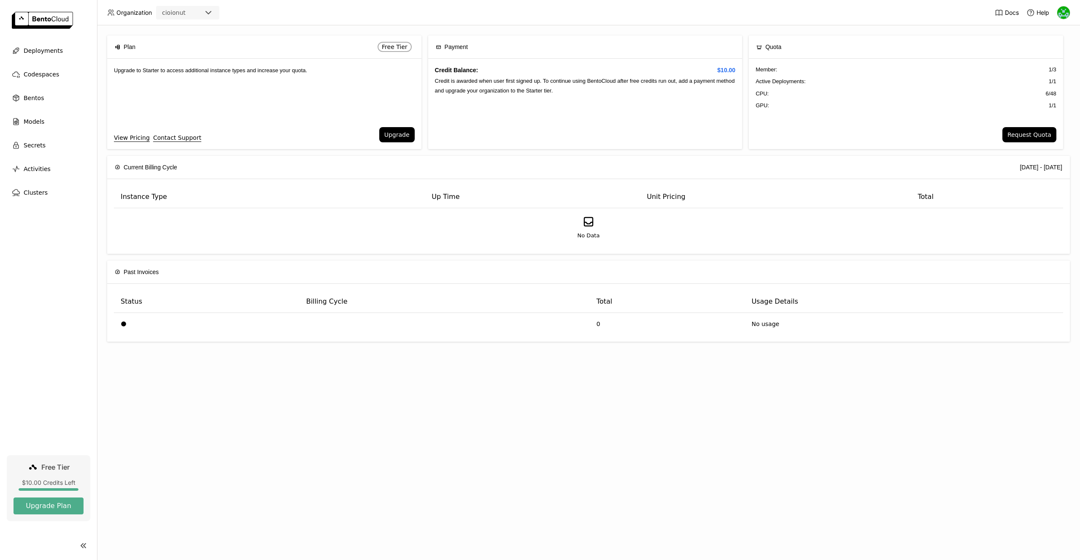
click at [980, 41] on div "Quota" at bounding box center [906, 46] width 299 height 23
click at [1061, 19] on div "Docs Help" at bounding box center [1033, 12] width 76 height 25
click at [1061, 19] on div at bounding box center [1064, 13] width 14 height 14
click at [988, 33] on div "Plan Free Tier Upgrade to Starter to access additional instance types and incre…" at bounding box center [588, 292] width 983 height 534
click at [55, 51] on span "Deployments" at bounding box center [43, 51] width 39 height 10
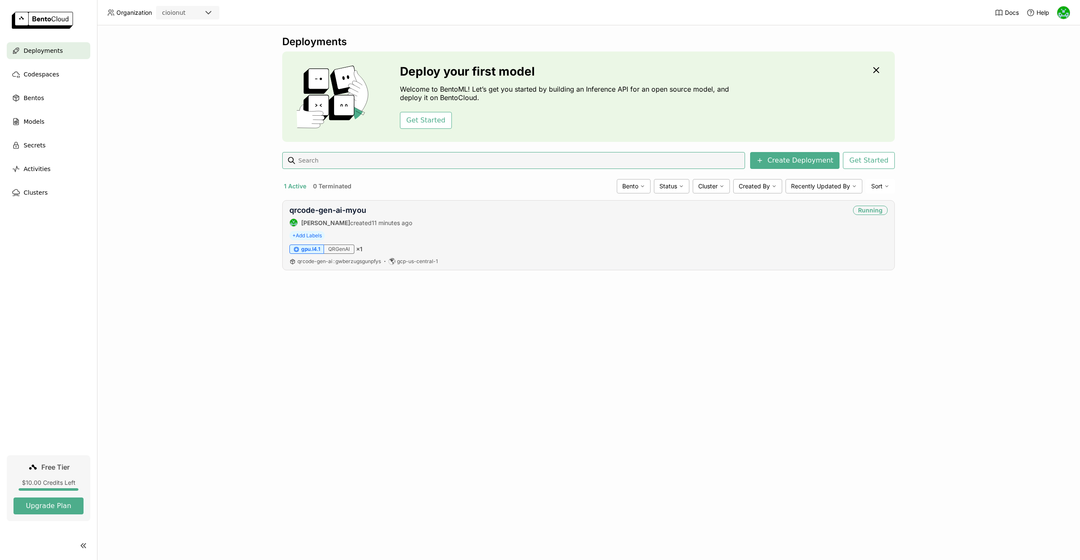
click at [516, 262] on div "qrcode-gen-ai : gwberzugsgunpfys gcp-us-central-1" at bounding box center [588, 261] width 598 height 7
click at [357, 207] on link "qrcode-gen-ai-myou" at bounding box center [327, 210] width 77 height 9
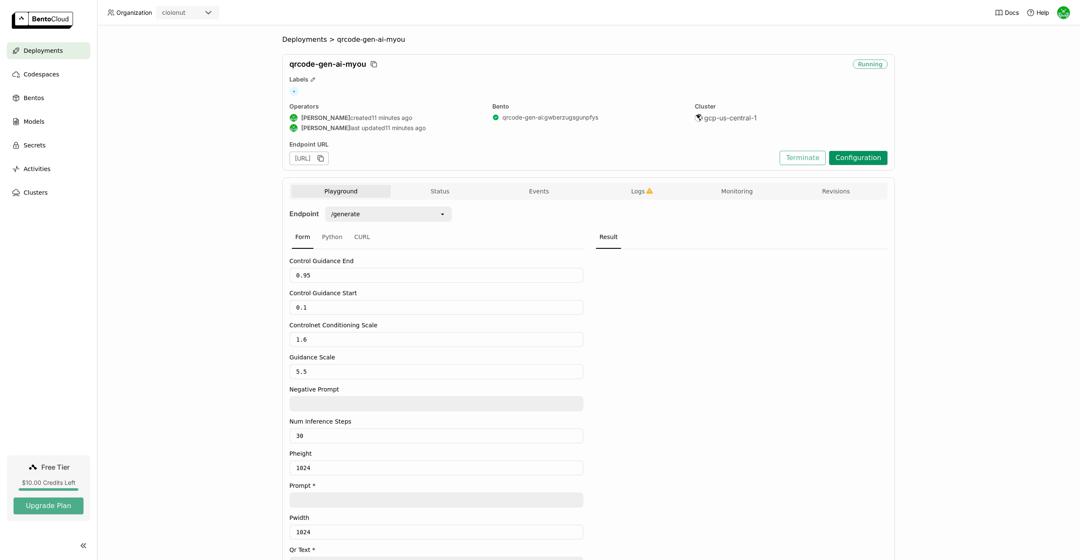
click at [844, 154] on button "Configuration" at bounding box center [858, 158] width 59 height 14
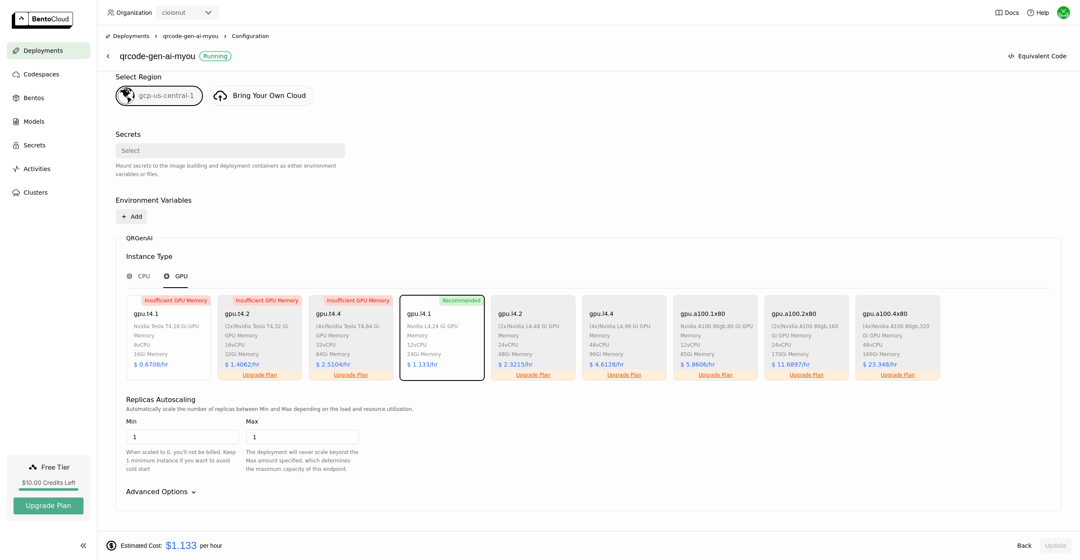
scroll to position [246, 0]
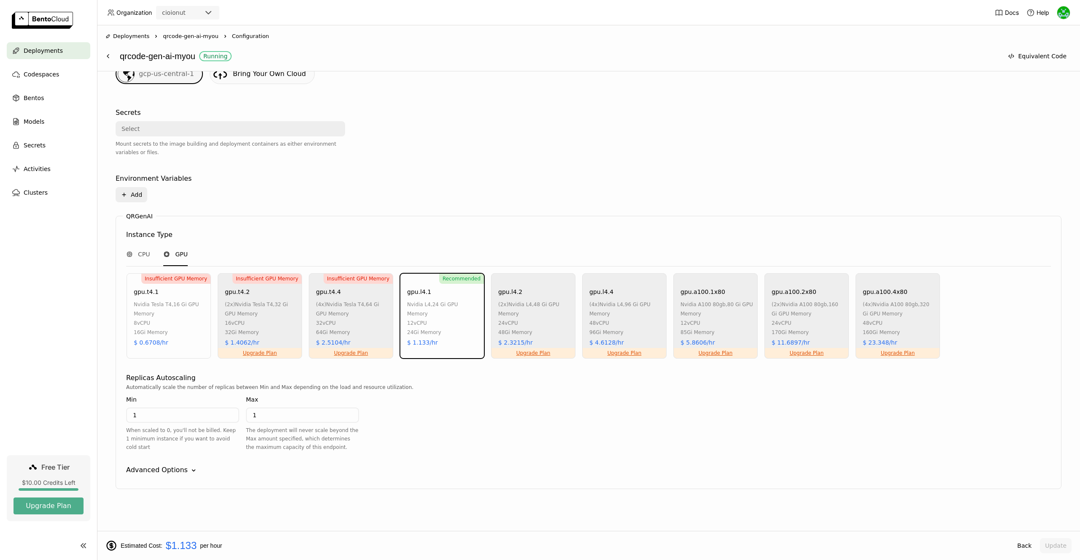
click at [194, 413] on input "1" at bounding box center [182, 415] width 111 height 14
type input "0"
click at [181, 471] on div "Advanced Options" at bounding box center [157, 470] width 62 height 10
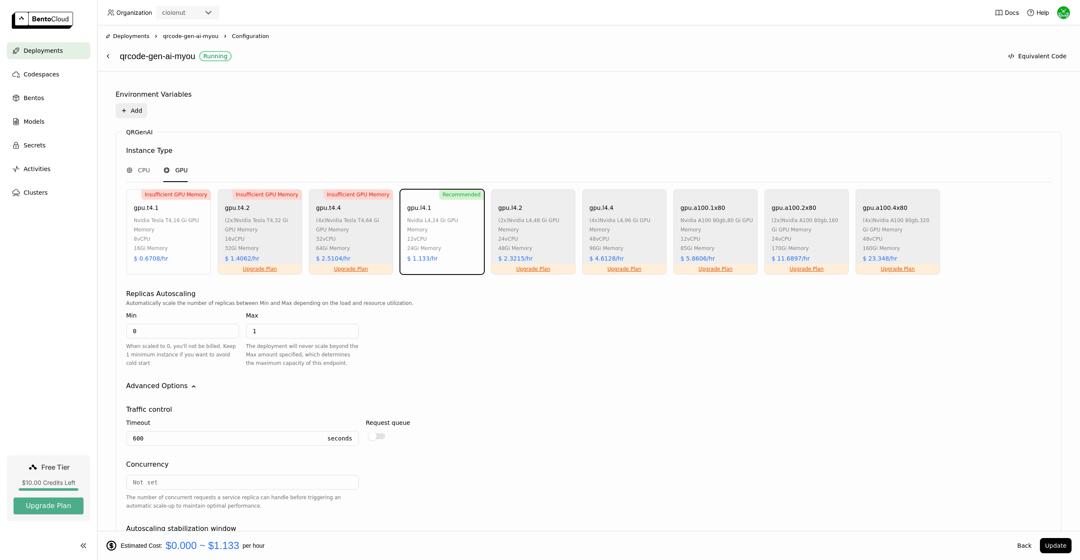
scroll to position [320, 0]
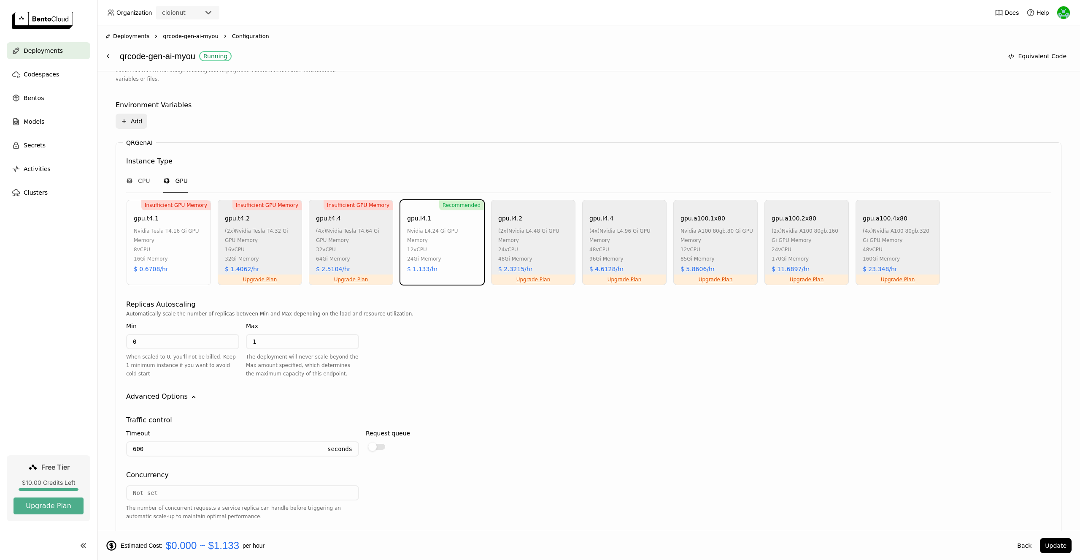
click at [175, 240] on div "nvidia tesla t4 , 16 Gi GPU Memory" at bounding box center [170, 235] width 73 height 19
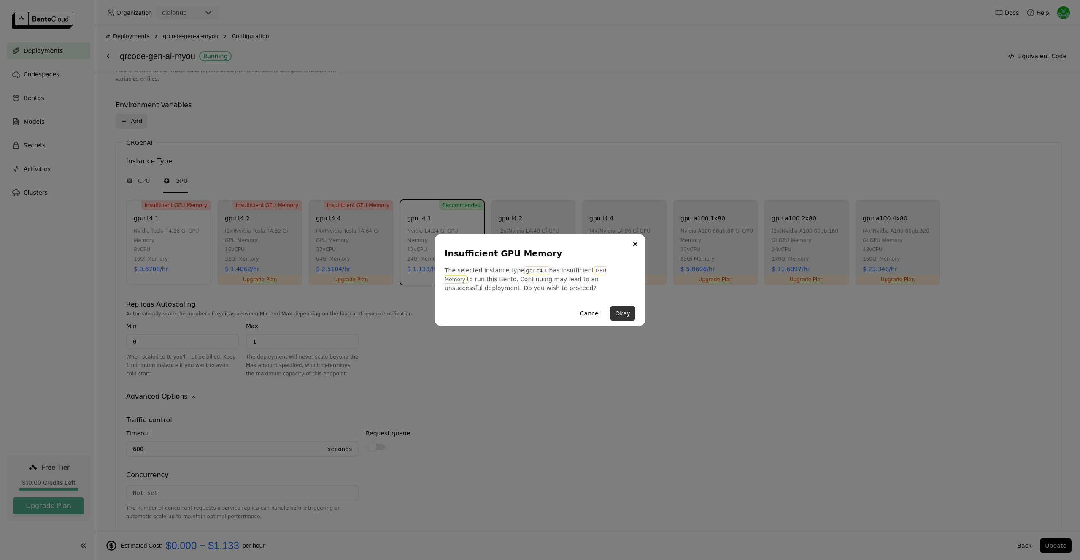
click at [620, 313] on button "Okay" at bounding box center [622, 313] width 25 height 15
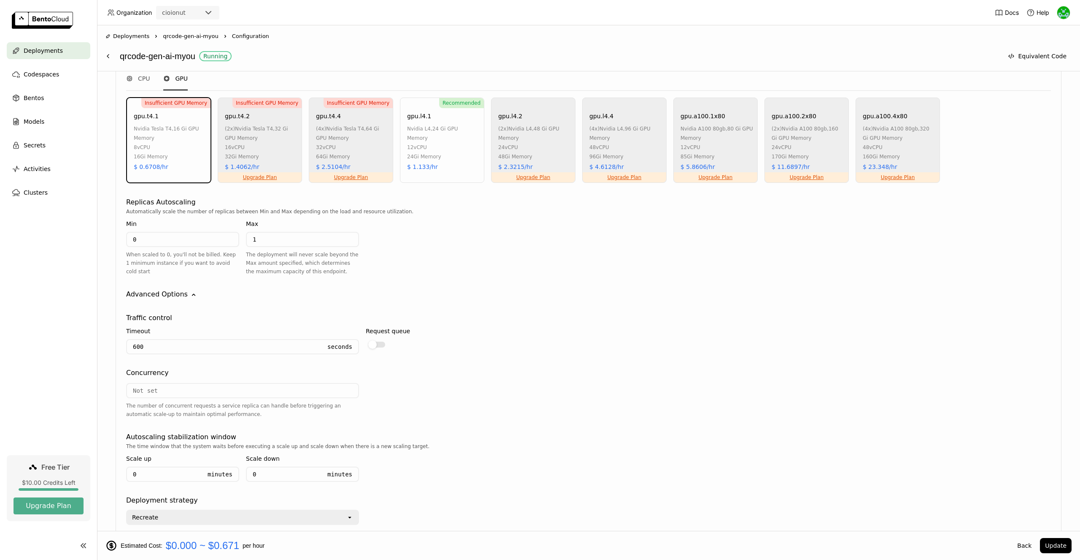
scroll to position [421, 0]
drag, startPoint x: 405, startPoint y: 131, endPoint x: 476, endPoint y: 129, distance: 70.9
click at [476, 129] on div "Recommended gpu.l4.1 nvidia l4 , 24 Gi GPU Memory 12 vCPU 24Gi Memory $ 1.133/hr" at bounding box center [442, 140] width 84 height 85
copy div "nvidia l4 , 24 Gi GPU Memory"
drag, startPoint x: 144, startPoint y: 116, endPoint x: 156, endPoint y: 119, distance: 11.8
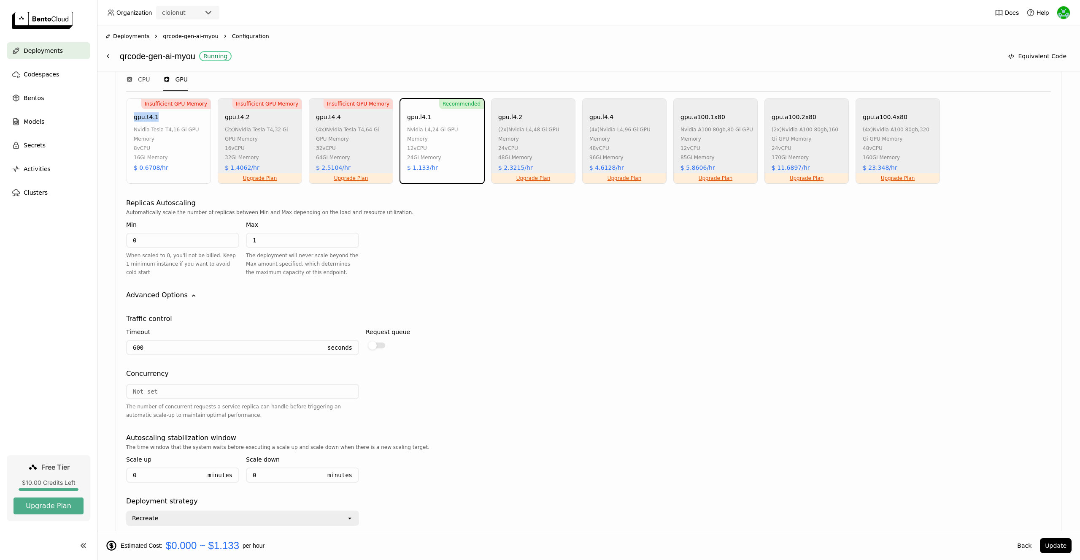
click at [156, 119] on div "Insufficient GPU Memory gpu.t4.1 nvidia tesla t4 , 16 Gi GPU Memory 8 vCPU 16Gi…" at bounding box center [169, 140] width 84 height 85
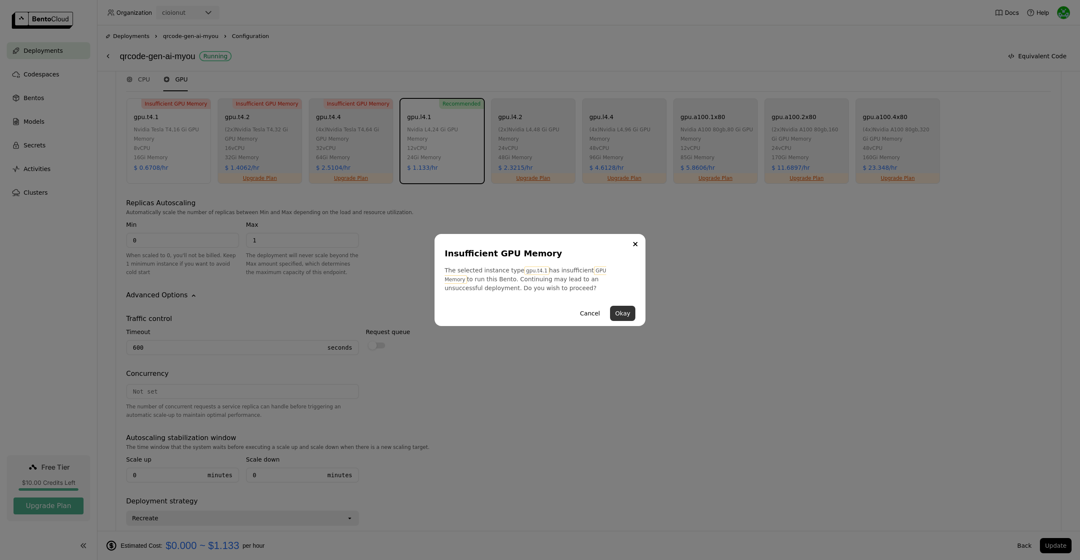
click at [621, 309] on button "Okay" at bounding box center [622, 313] width 25 height 15
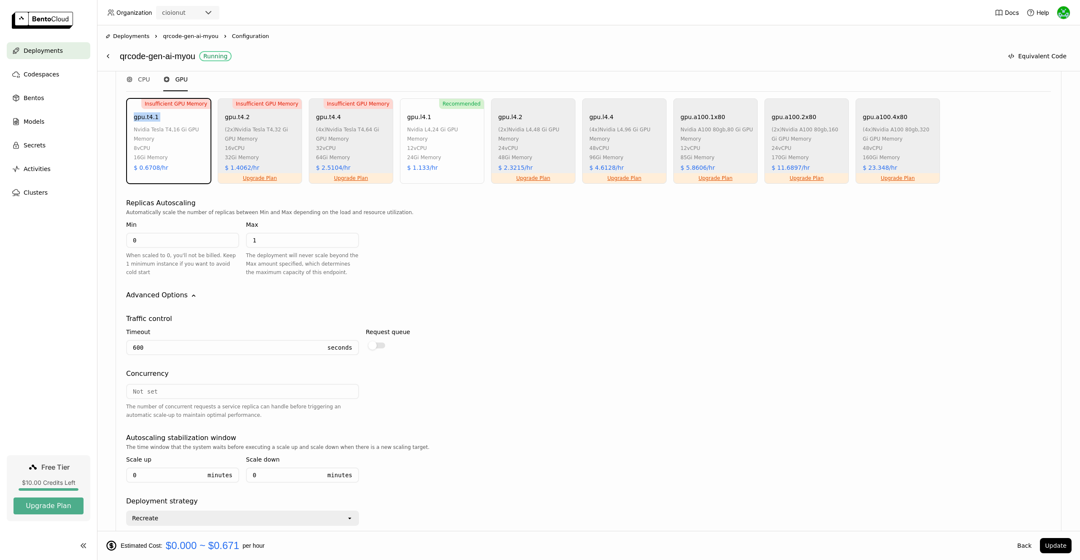
copy div "gpu.t4.1"
drag, startPoint x: 163, startPoint y: 116, endPoint x: 134, endPoint y: 118, distance: 29.2
click at [134, 118] on div "Insufficient GPU Memory gpu.t4.1 nvidia tesla t4 , 16 Gi GPU Memory 8 vCPU 16Gi…" at bounding box center [169, 140] width 84 height 85
copy div "nvidia tesla t4 , 16 Gi GPU"
drag, startPoint x: 131, startPoint y: 130, endPoint x: 195, endPoint y: 130, distance: 63.3
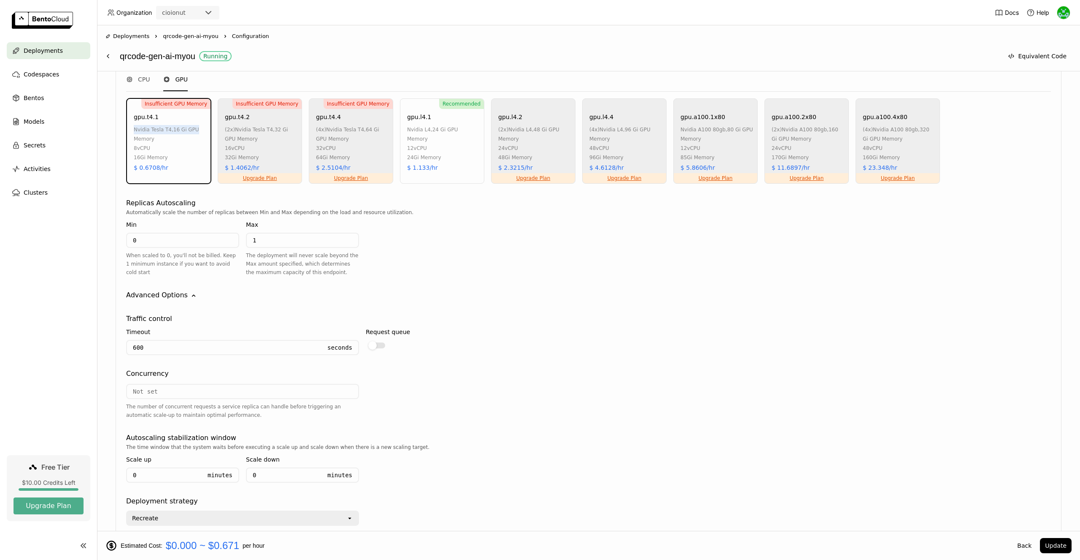
click at [195, 130] on div "Insufficient GPU Memory gpu.t4.1 nvidia tesla t4 , 16 Gi GPU Memory 8 vCPU 16Gi…" at bounding box center [169, 140] width 84 height 85
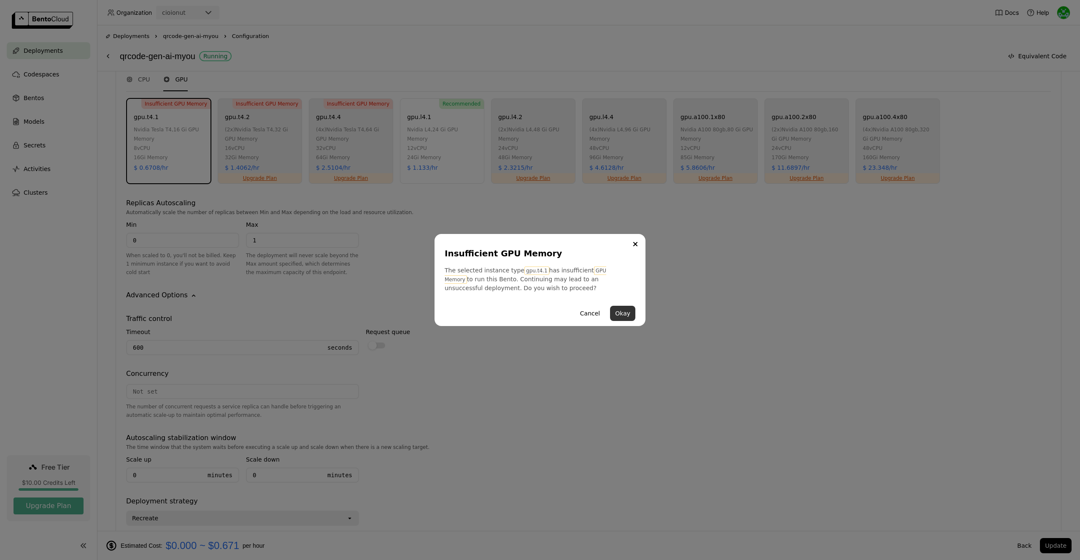
click at [614, 309] on button "Okay" at bounding box center [622, 313] width 25 height 15
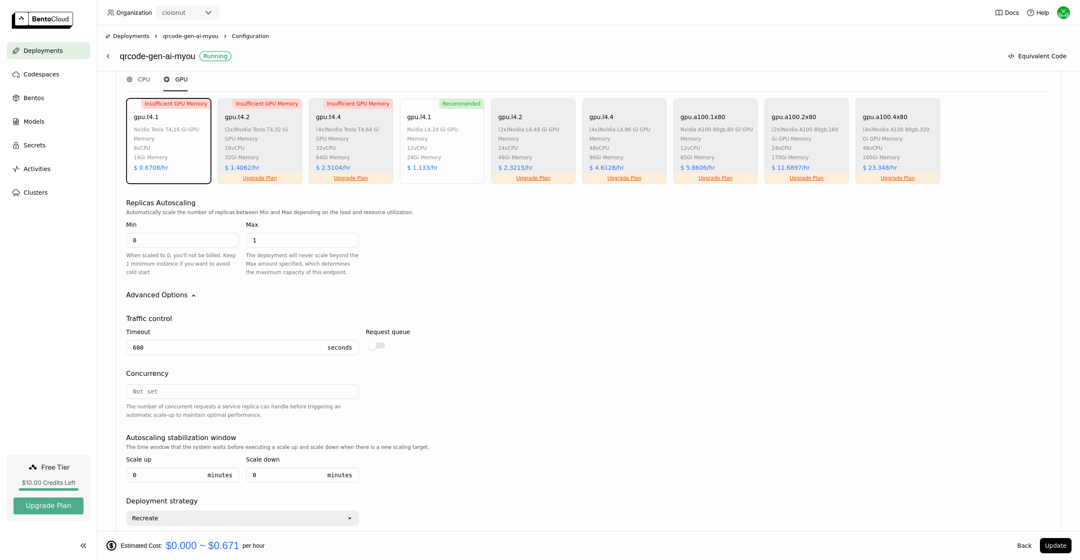
click at [164, 36] on span "qrcode-gen-ai-myou" at bounding box center [190, 36] width 55 height 8
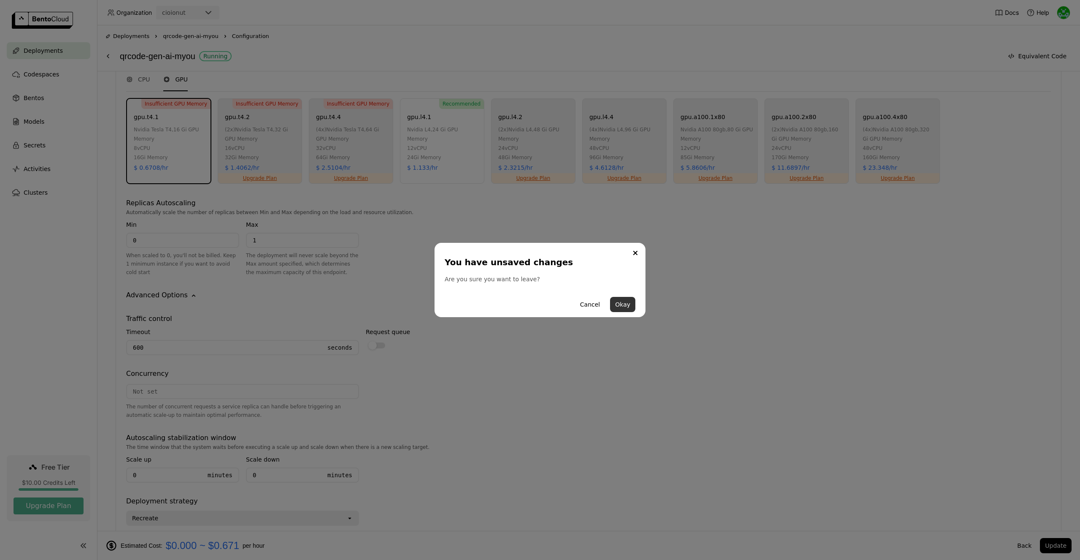
click at [621, 302] on button "Okay" at bounding box center [622, 304] width 25 height 15
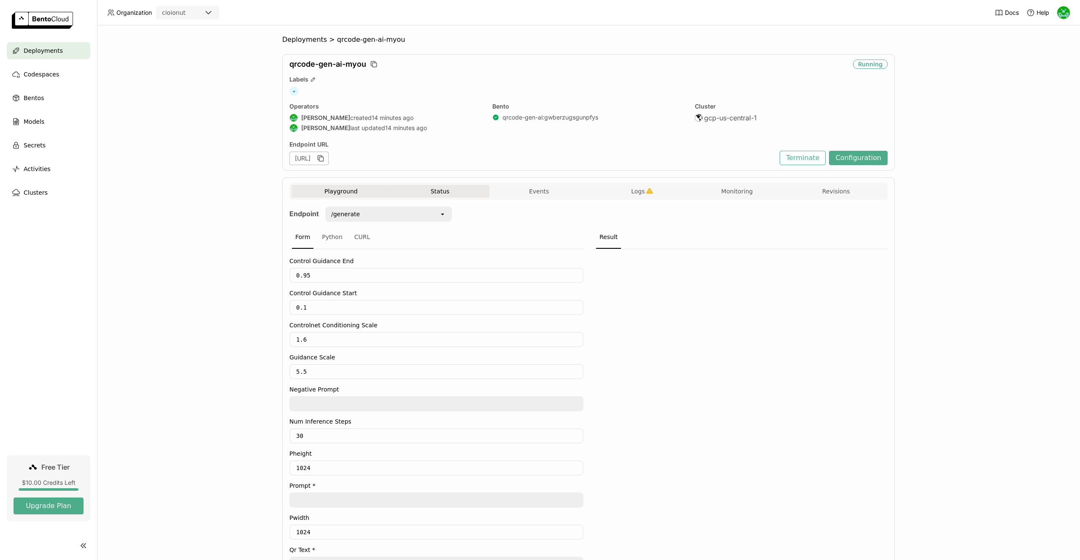
click at [461, 190] on button "Status" at bounding box center [440, 191] width 99 height 13
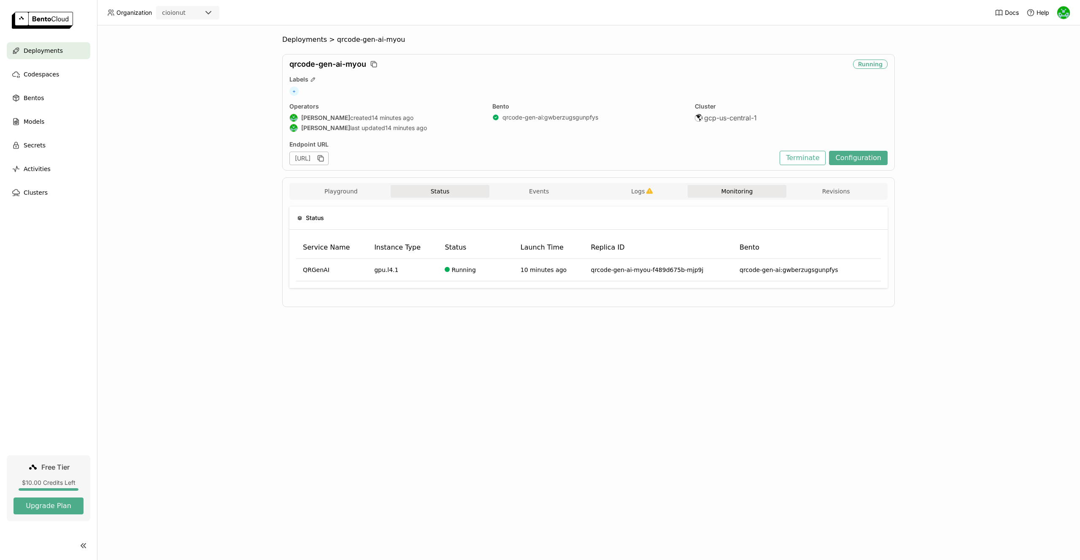
click at [763, 194] on button "Monitoring" at bounding box center [737, 191] width 99 height 13
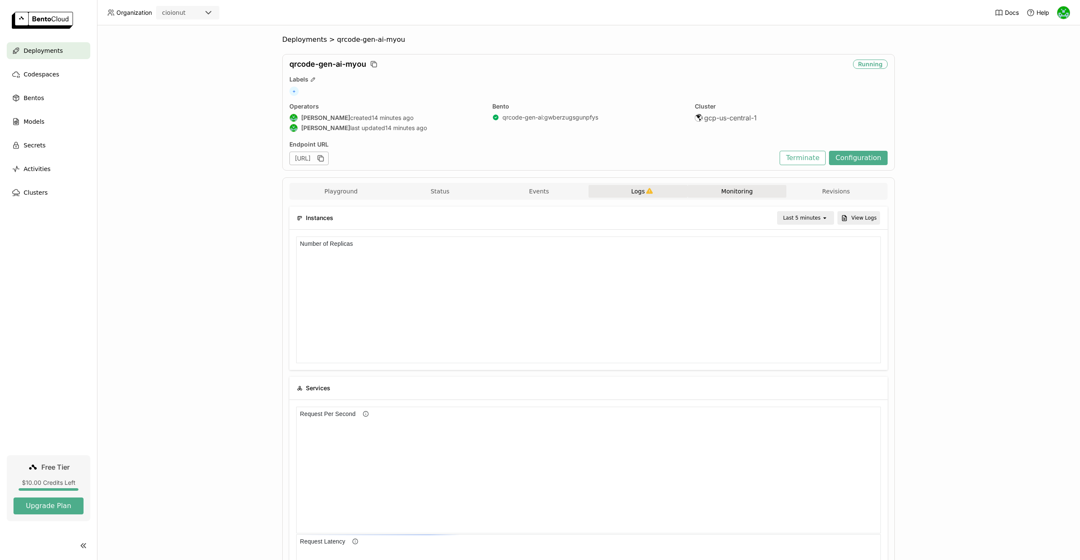
scroll to position [0, 0]
click at [573, 193] on button "Events" at bounding box center [539, 191] width 99 height 13
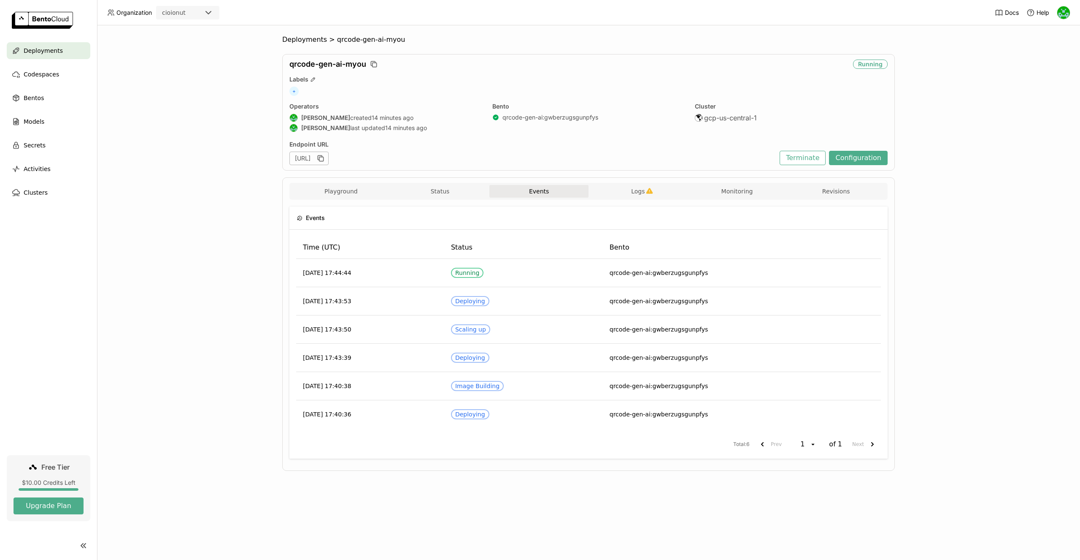
click at [79, 54] on div "Deployments" at bounding box center [49, 50] width 84 height 17
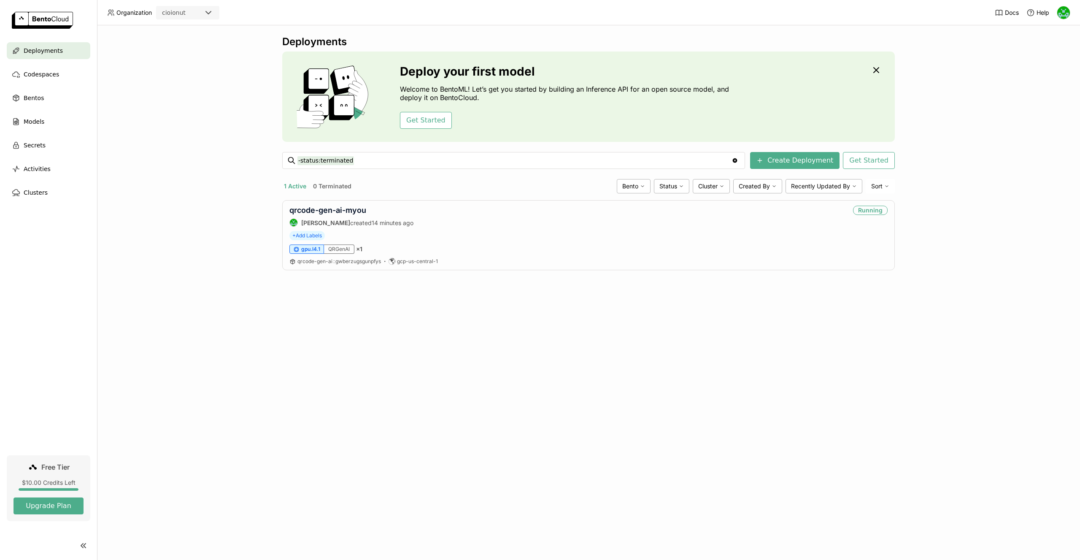
click at [419, 299] on div "Deployments Deploy your first model Welcome to BentoML! Let’s get you started b…" at bounding box center [588, 292] width 983 height 534
click at [406, 244] on div "qrcode-gen-ai-myou Ionut Cio created 14 minutes ago Running + Add Labels gpu.l4…" at bounding box center [588, 235] width 613 height 70
click at [395, 225] on div "qrcode-gen-ai-myou [PERSON_NAME] created 14 minutes ago Running" at bounding box center [588, 216] width 598 height 21
drag, startPoint x: 384, startPoint y: 224, endPoint x: 378, endPoint y: 221, distance: 6.0
click at [381, 222] on span "14 minutes ago" at bounding box center [393, 222] width 42 height 7
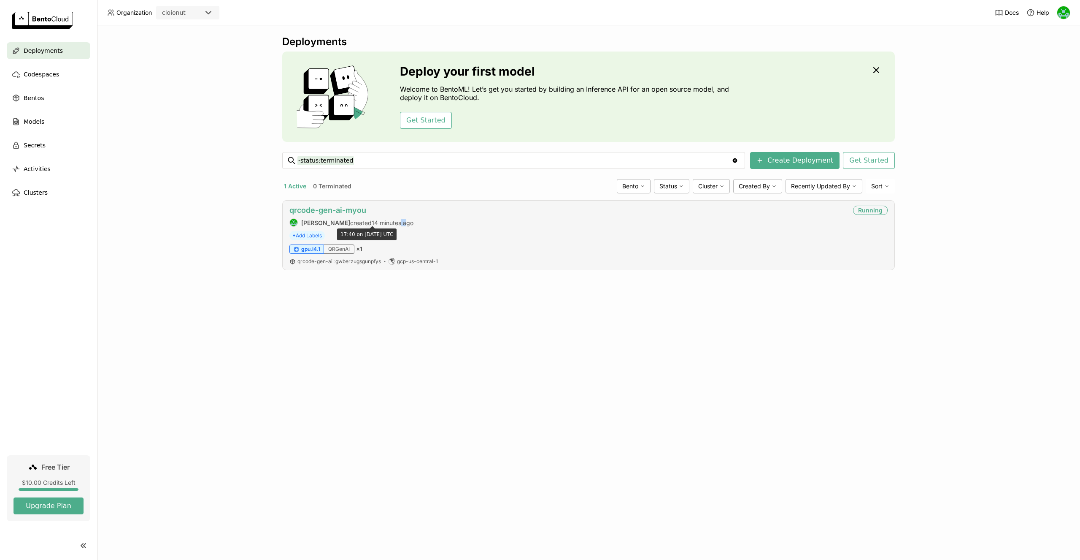
click at [361, 211] on link "qrcode-gen-ai-myou" at bounding box center [327, 210] width 77 height 9
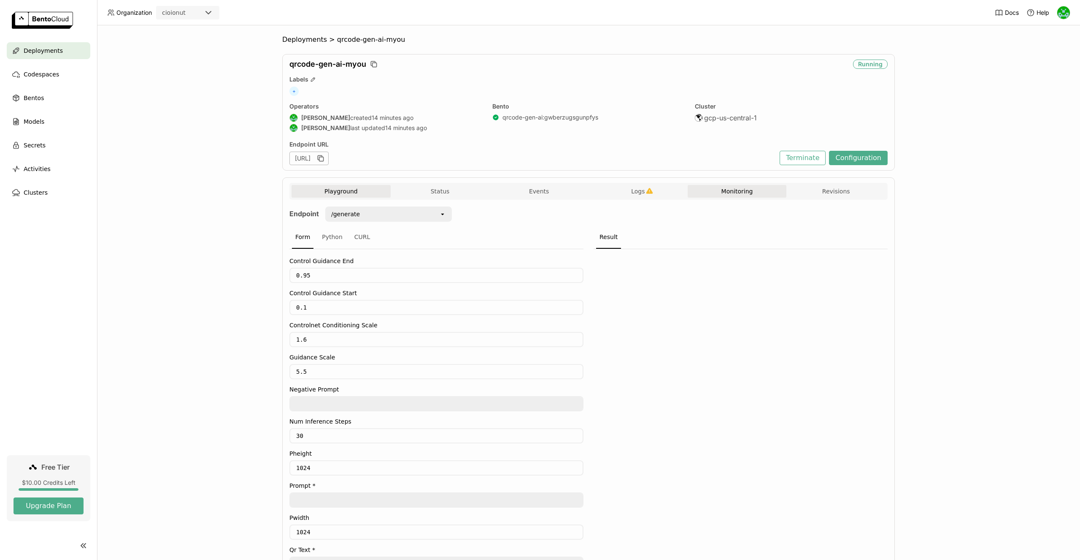
click at [739, 189] on button "Monitoring" at bounding box center [737, 191] width 99 height 13
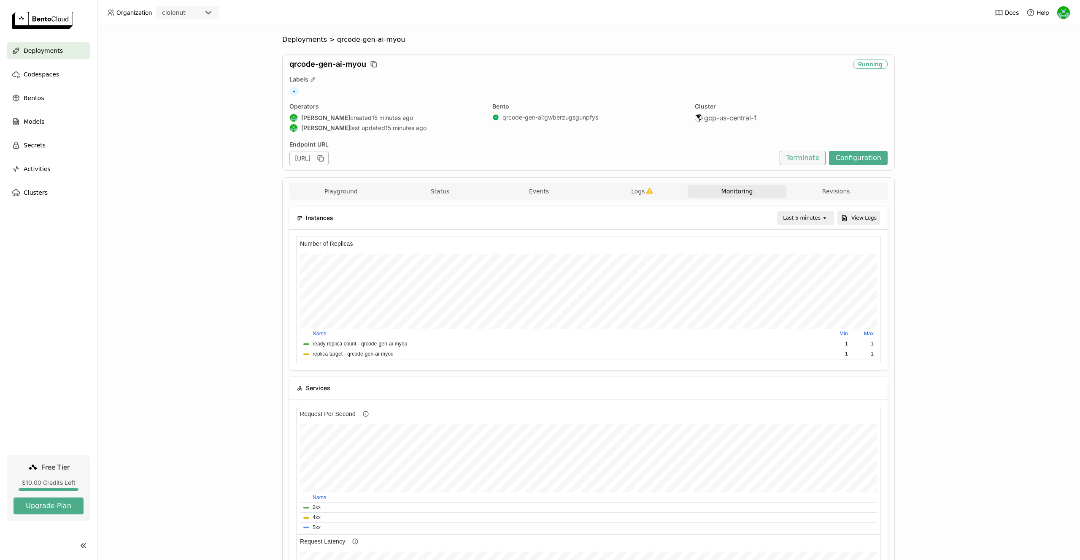
click at [815, 157] on button "Terminate" at bounding box center [803, 158] width 46 height 14
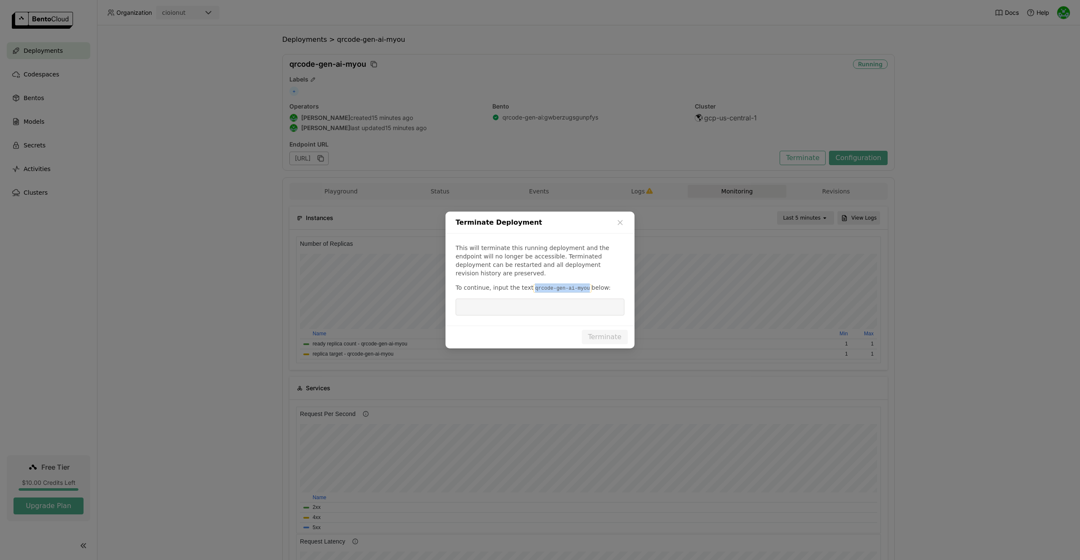
drag, startPoint x: 532, startPoint y: 287, endPoint x: 587, endPoint y: 288, distance: 54.9
click at [587, 288] on code "qrcode-gen-ai-myou" at bounding box center [562, 288] width 58 height 8
copy code "qrcode-gen-ai-myou"
click at [568, 299] on input "dialog" at bounding box center [540, 307] width 159 height 16
paste input "qrcode-gen-ai-myou"
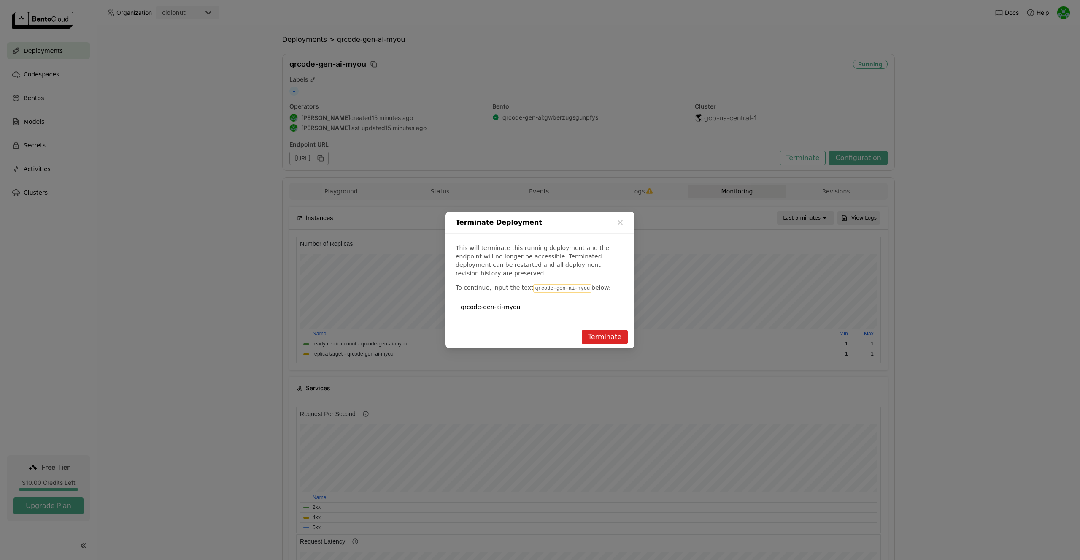
type input "qrcode-gen-ai-myou"
click at [596, 338] on button "Terminate" at bounding box center [605, 337] width 46 height 14
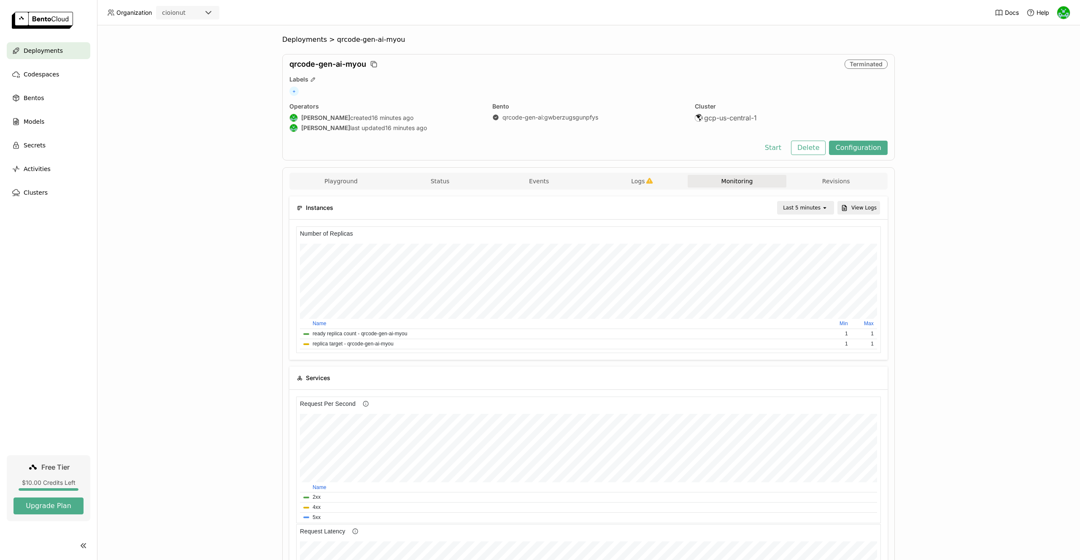
click at [40, 55] on span "Deployments" at bounding box center [43, 51] width 39 height 10
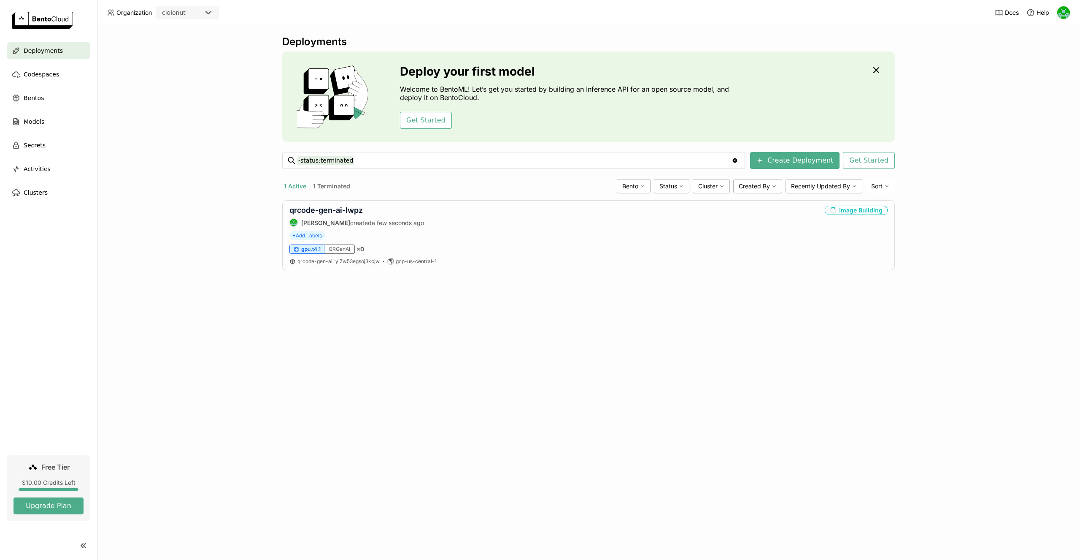
click at [338, 184] on button "1 Terminated" at bounding box center [331, 186] width 41 height 11
click at [289, 186] on button "1 Active" at bounding box center [295, 186] width 26 height 11
click at [335, 189] on button "1 Terminated" at bounding box center [331, 186] width 41 height 11
click at [860, 211] on div "Terminated" at bounding box center [866, 210] width 43 height 9
click at [359, 208] on link "qrcode-gen-ai-myou" at bounding box center [327, 210] width 77 height 9
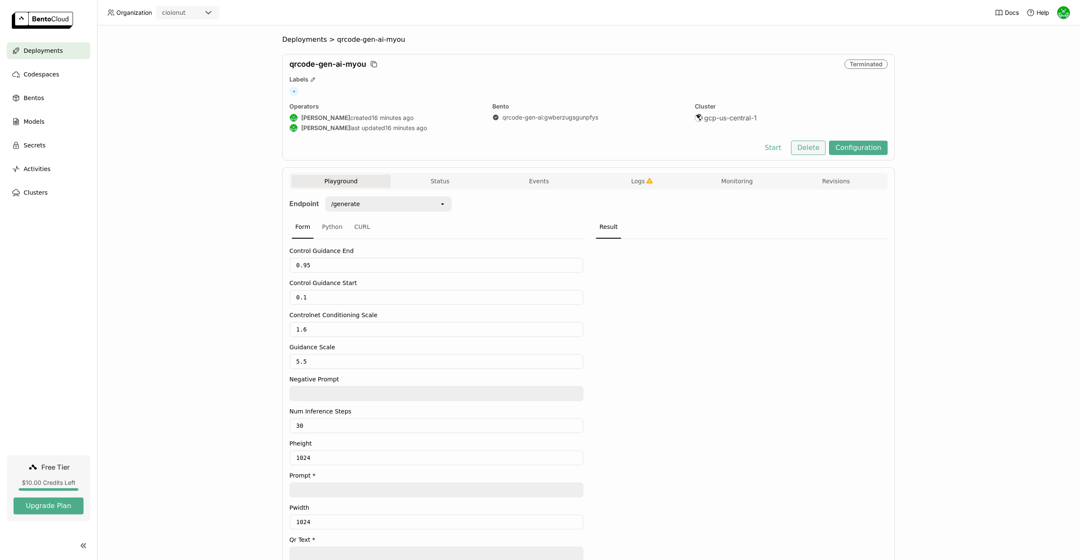
click at [818, 149] on button "Delete" at bounding box center [808, 148] width 35 height 14
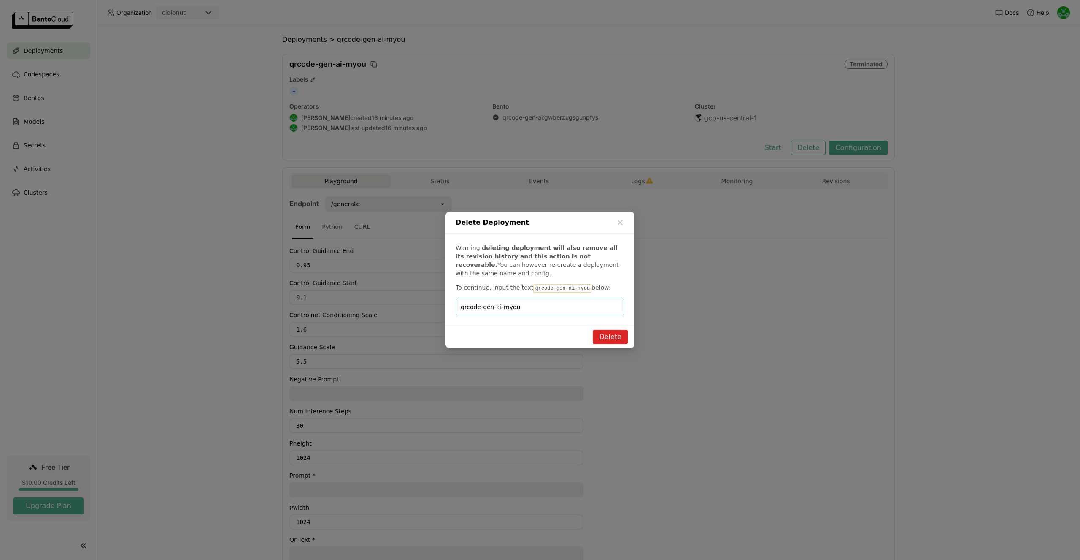
type input "qrcode-gen-ai-myou"
drag, startPoint x: 609, startPoint y: 336, endPoint x: 514, endPoint y: 306, distance: 99.4
click at [609, 336] on button "Delete" at bounding box center [610, 337] width 35 height 14
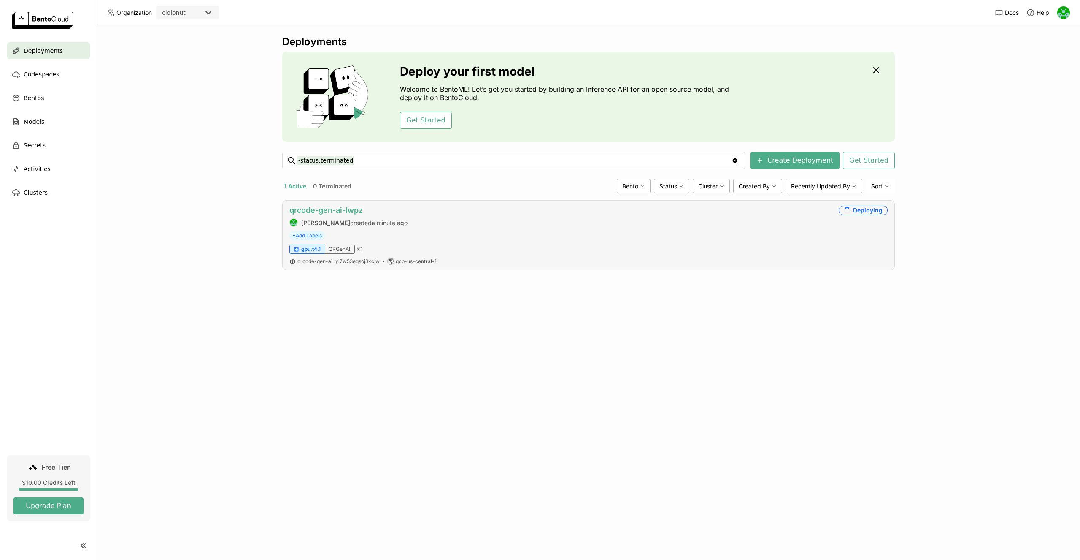
click at [357, 211] on link "qrcode-gen-ai-lwpz" at bounding box center [325, 210] width 73 height 9
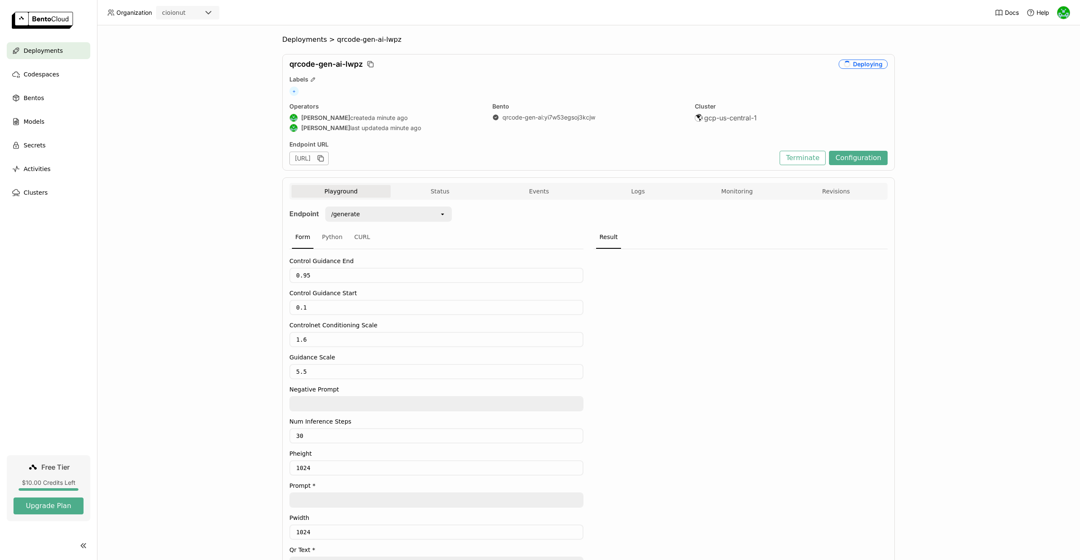
scroll to position [106, 0]
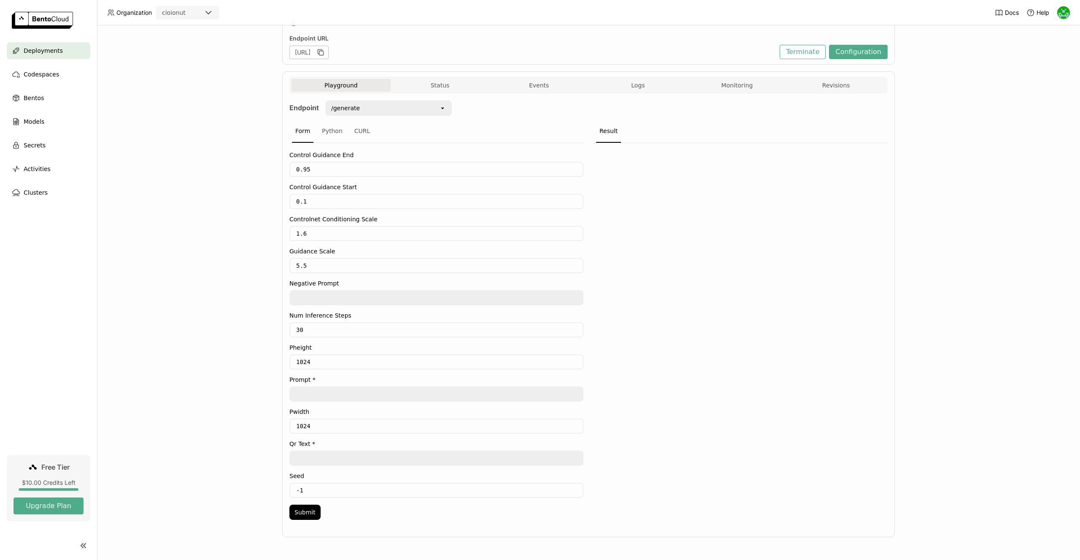
click at [352, 395] on textarea at bounding box center [436, 394] width 292 height 14
paste textarea "sea view from [GEOGRAPHIC_DATA], white stairs, trees and blue buildings"
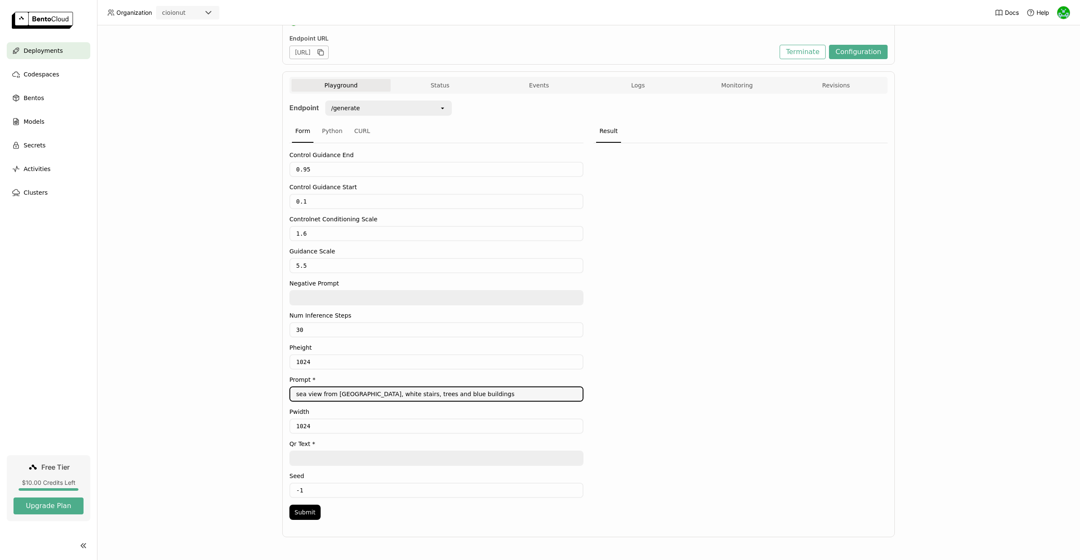
type textarea "sea view from [GEOGRAPHIC_DATA], white stairs, trees and blue buildings"
click at [427, 297] on textarea at bounding box center [436, 298] width 292 height 14
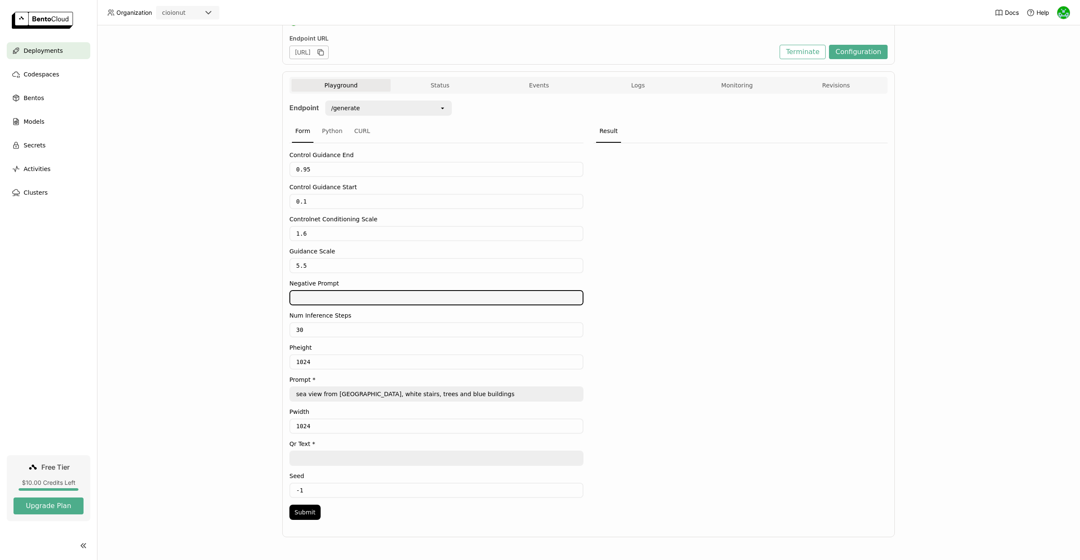
paste textarea "ugly, disfigured, low quality, blurry, nsfw, signature, watermark"
type textarea "ugly, disfigured, low quality, blurry, nsfw, signature, watermark"
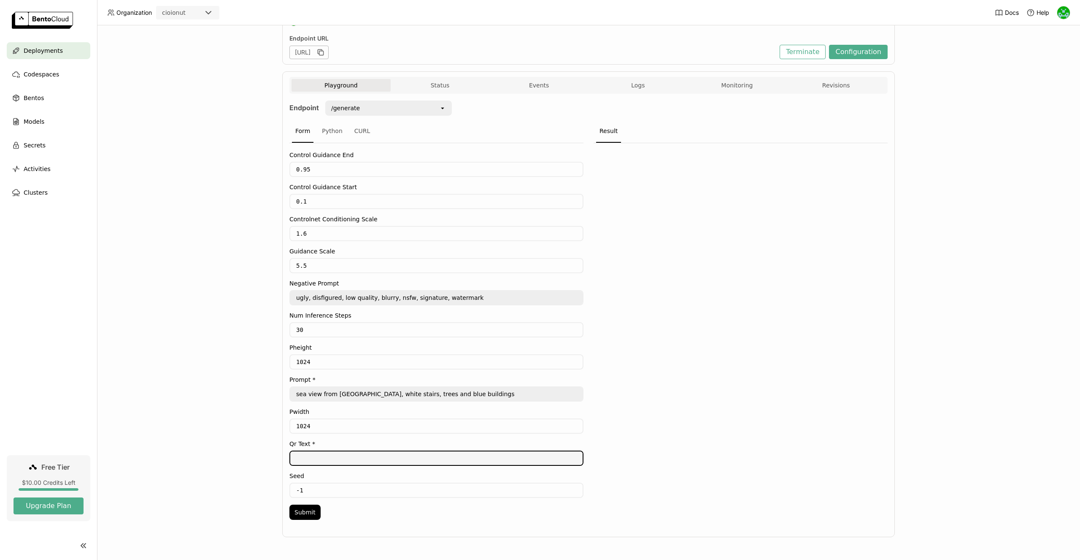
click at [327, 459] on textarea at bounding box center [436, 458] width 292 height 14
type textarea "[DOMAIN_NAME]"
click at [308, 505] on button "Submit" at bounding box center [304, 511] width 31 height 15
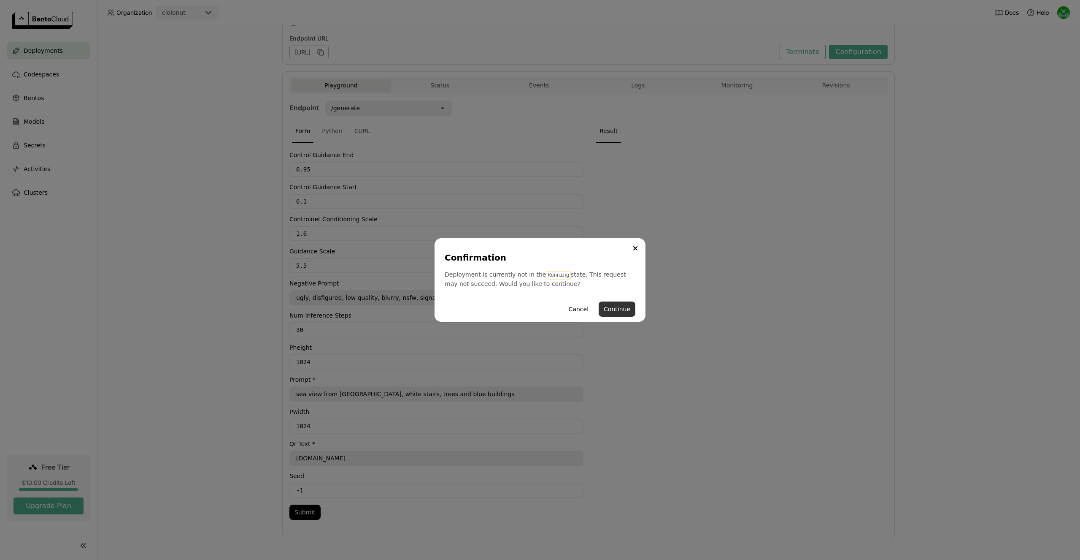
click at [629, 311] on button "Continue" at bounding box center [617, 308] width 37 height 15
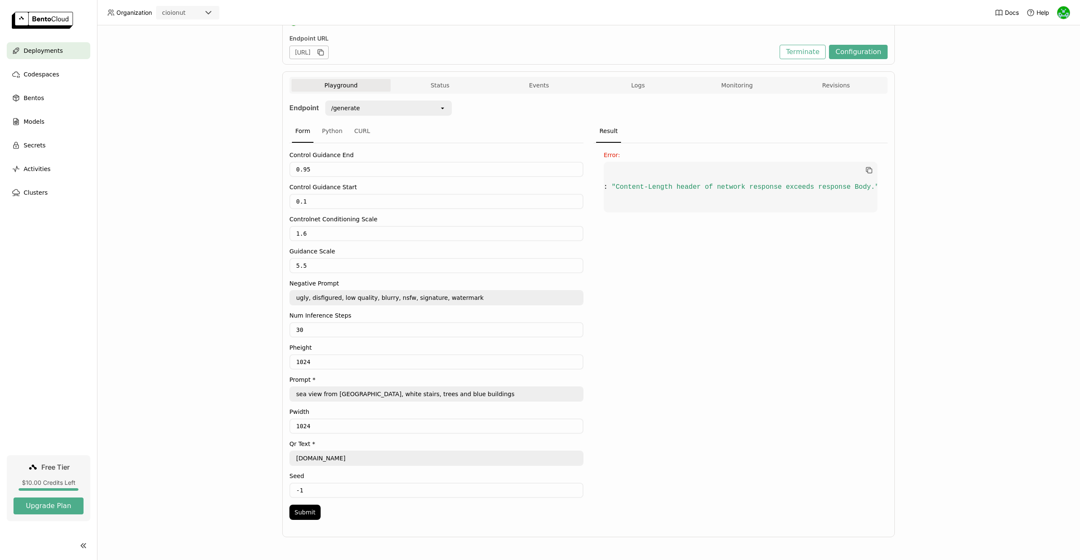
scroll to position [0, 0]
click at [435, 77] on div "Playground Status Events Logs Monitoring Revisions" at bounding box center [588, 85] width 598 height 17
click at [435, 82] on button "Status" at bounding box center [440, 85] width 99 height 13
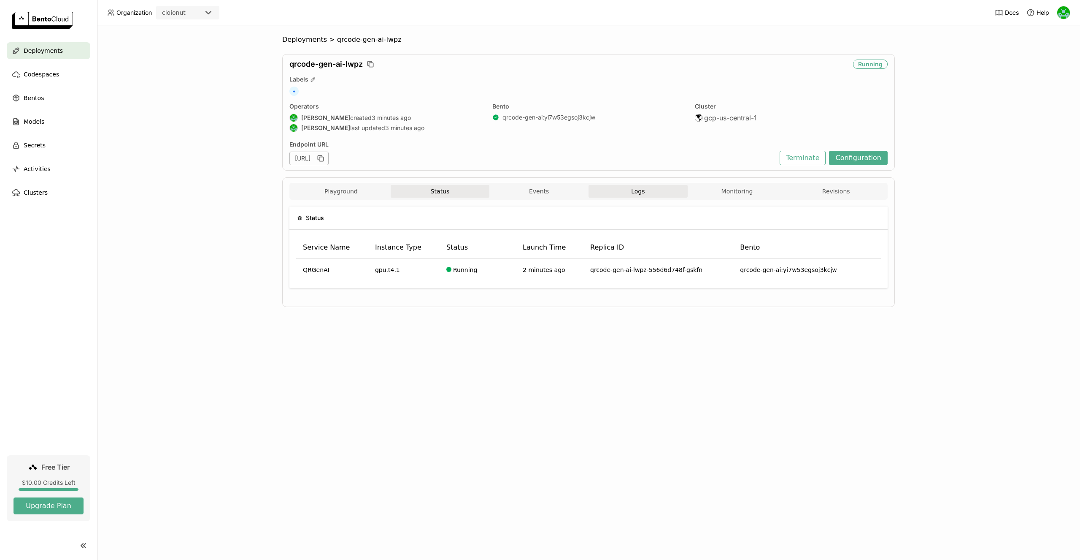
click at [656, 191] on button "Logs" at bounding box center [638, 191] width 99 height 13
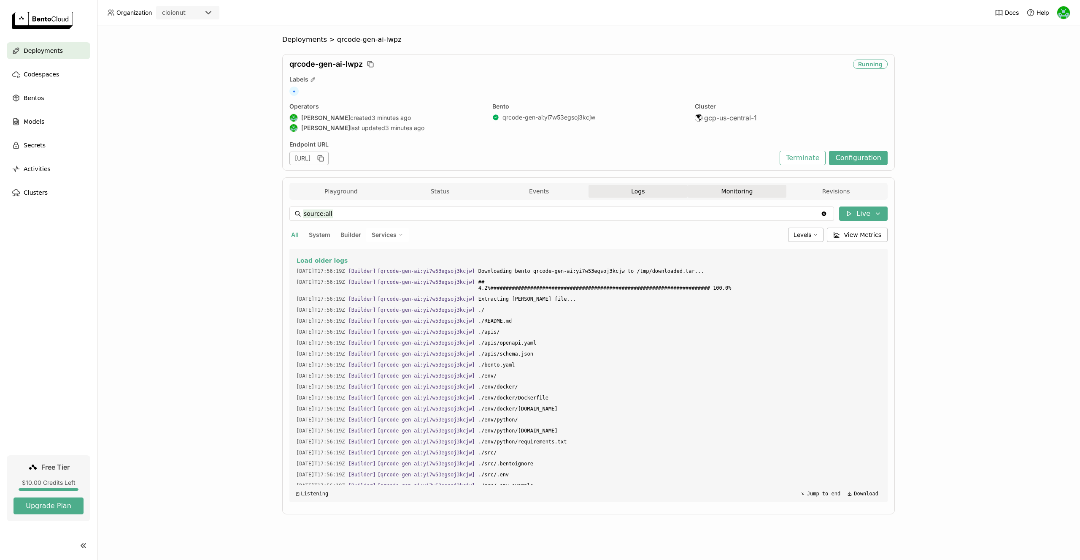
scroll to position [1828, 0]
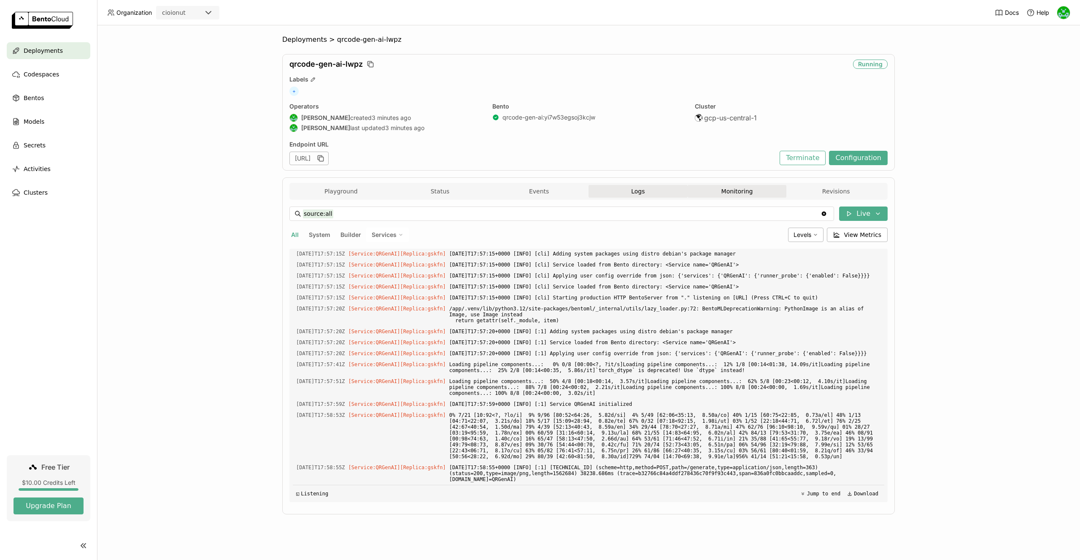
click at [767, 196] on button "Monitoring" at bounding box center [737, 191] width 99 height 13
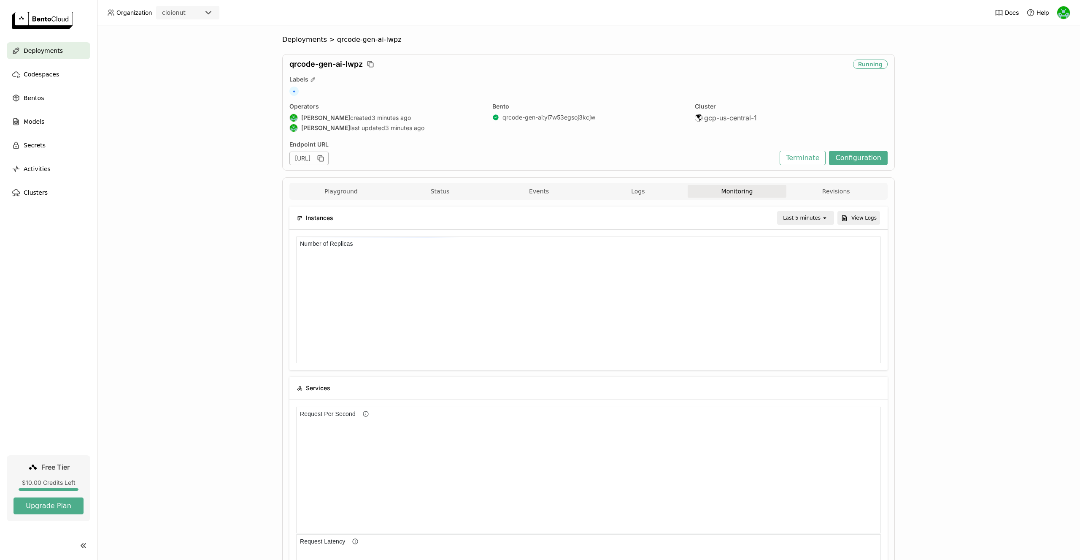
scroll to position [0, 0]
click at [334, 189] on button "Playground" at bounding box center [341, 191] width 99 height 13
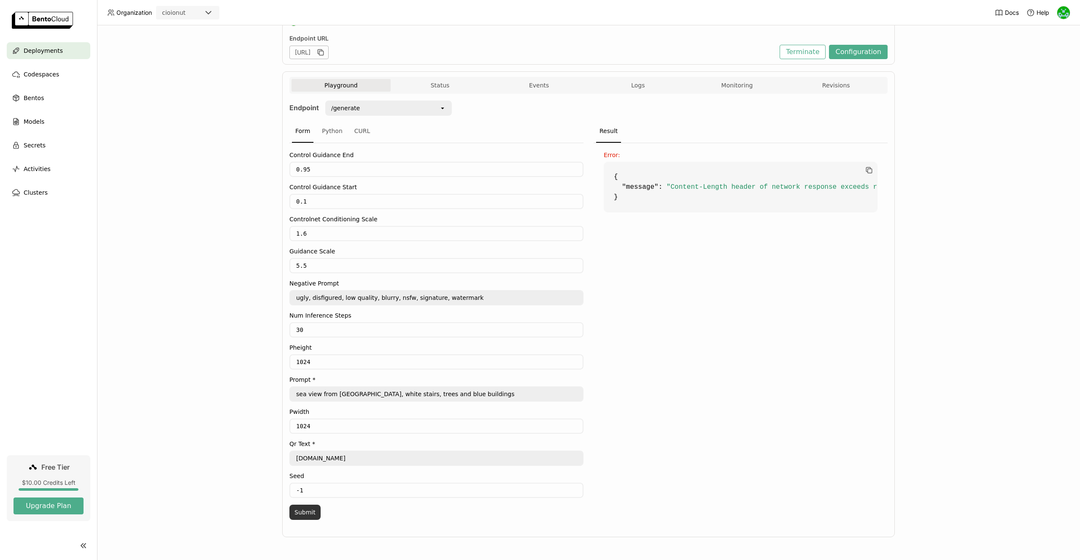
click at [304, 509] on button "Submit" at bounding box center [304, 511] width 31 height 15
click at [734, 193] on button "Show Preview" at bounding box center [731, 190] width 44 height 16
click at [725, 80] on button "Monitoring" at bounding box center [737, 85] width 99 height 13
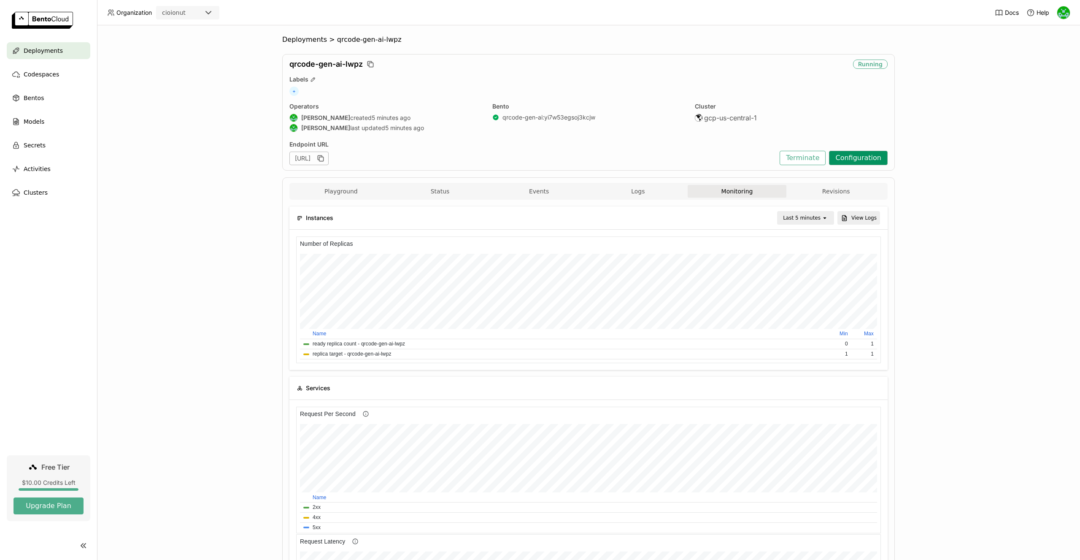
click at [866, 158] on button "Configuration" at bounding box center [858, 158] width 59 height 14
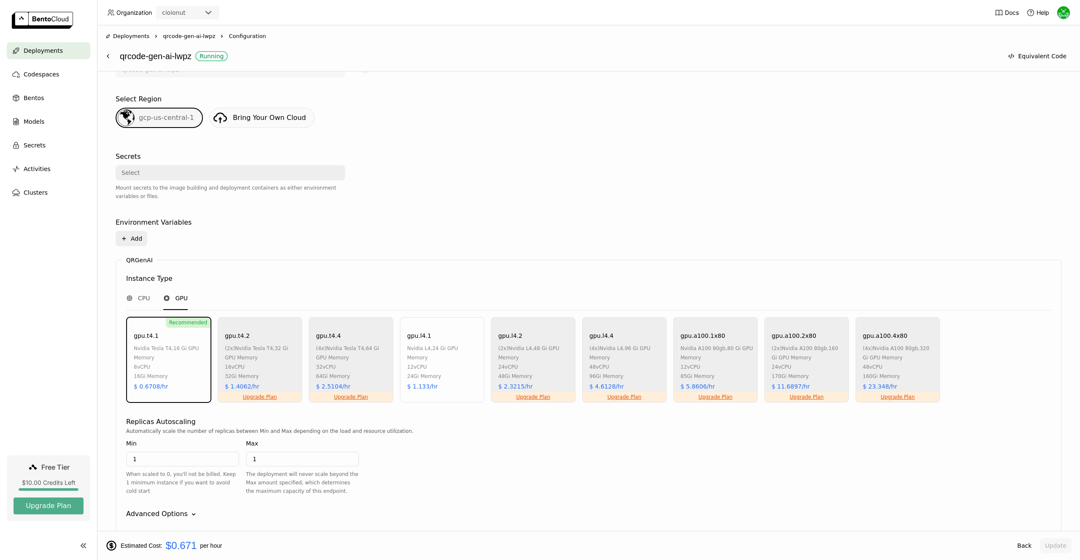
scroll to position [246, 0]
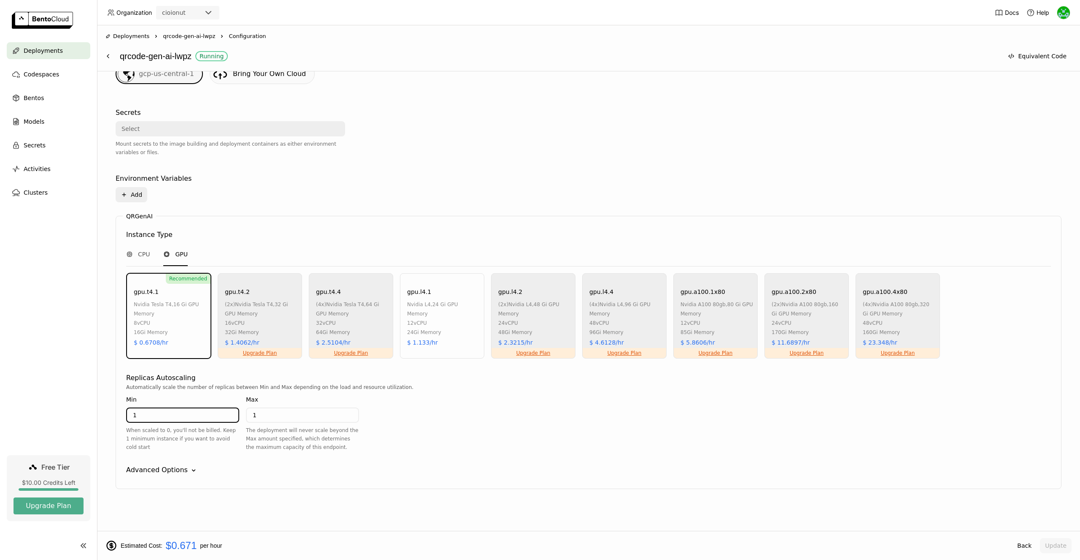
drag, startPoint x: 221, startPoint y: 419, endPoint x: 108, endPoint y: 415, distance: 112.3
click at [127, 415] on input "1" at bounding box center [182, 415] width 111 height 14
type input "0"
click at [182, 471] on div "Advanced Options" at bounding box center [157, 470] width 62 height 10
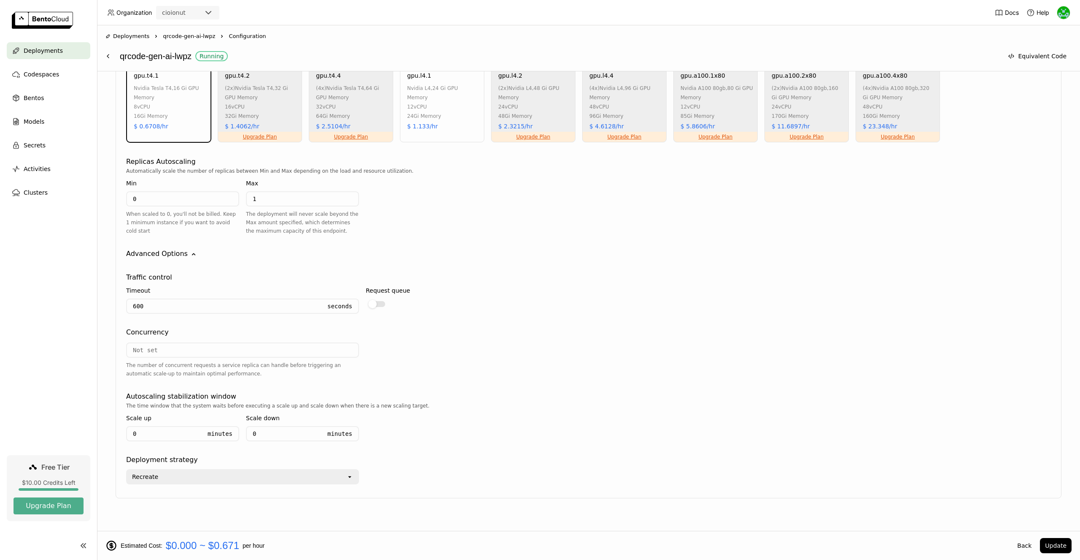
scroll to position [472, 0]
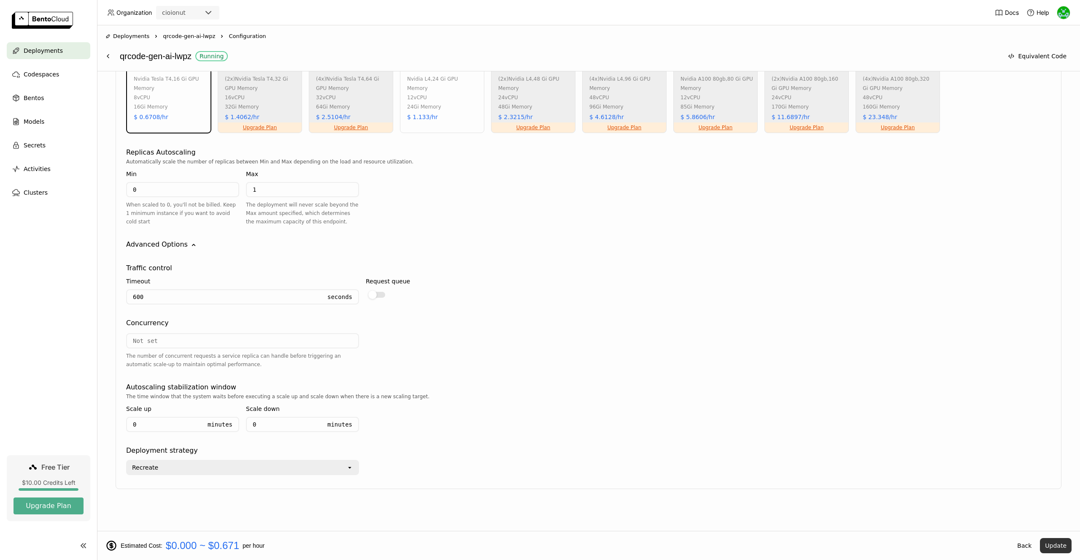
click at [1053, 548] on button "Update" at bounding box center [1056, 545] width 32 height 15
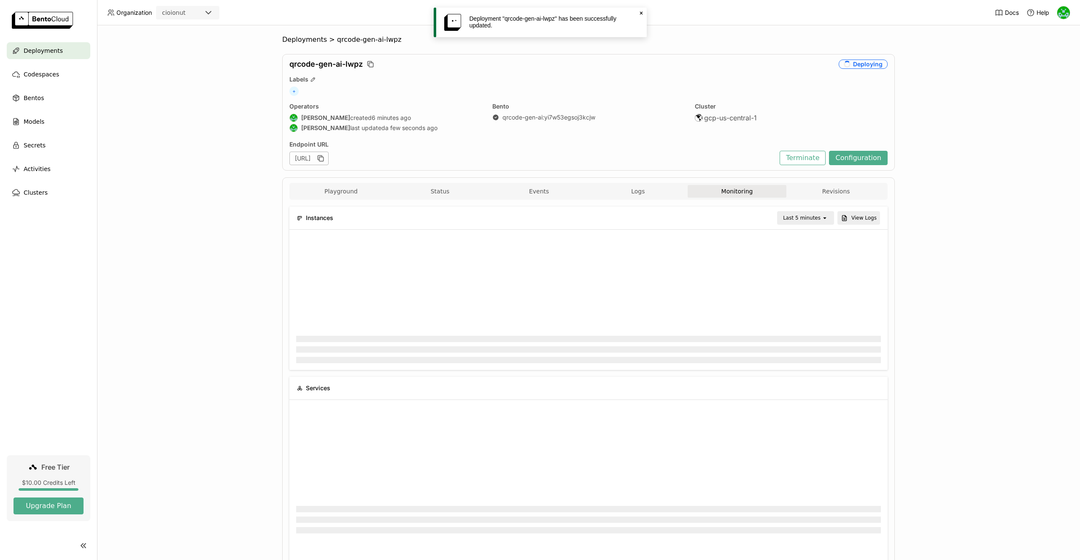
click at [639, 13] on icon "Close" at bounding box center [641, 13] width 7 height 7
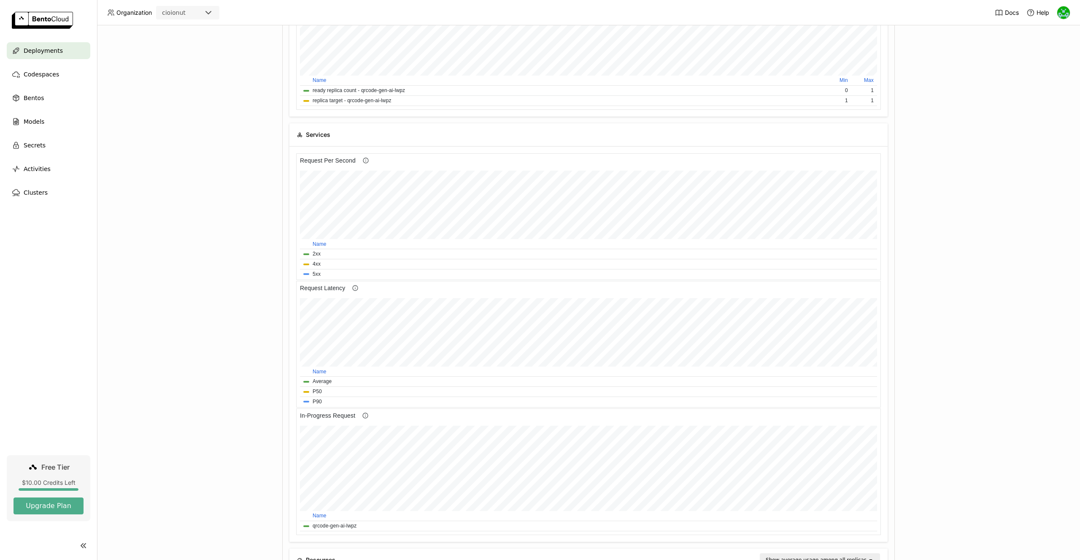
scroll to position [0, 0]
